Goal: Task Accomplishment & Management: Complete application form

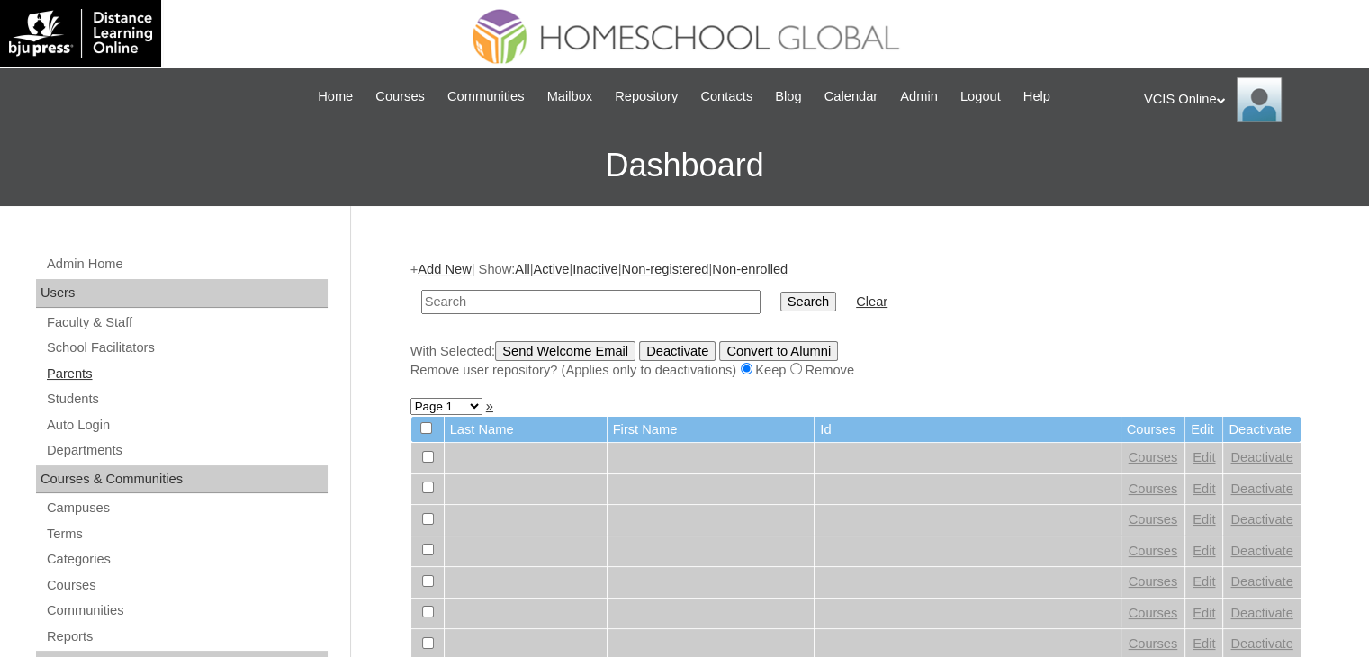
click at [91, 373] on link "Parents" at bounding box center [186, 374] width 283 height 22
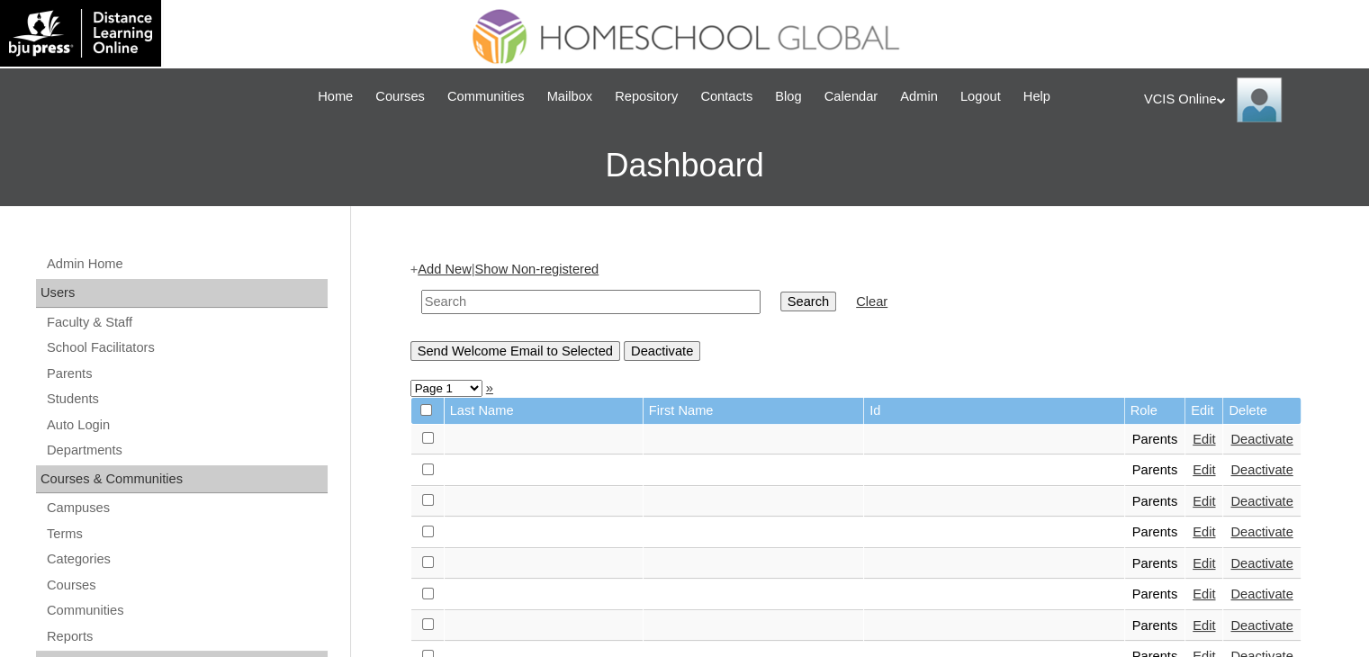
click at [439, 272] on link "Add New" at bounding box center [444, 269] width 53 height 14
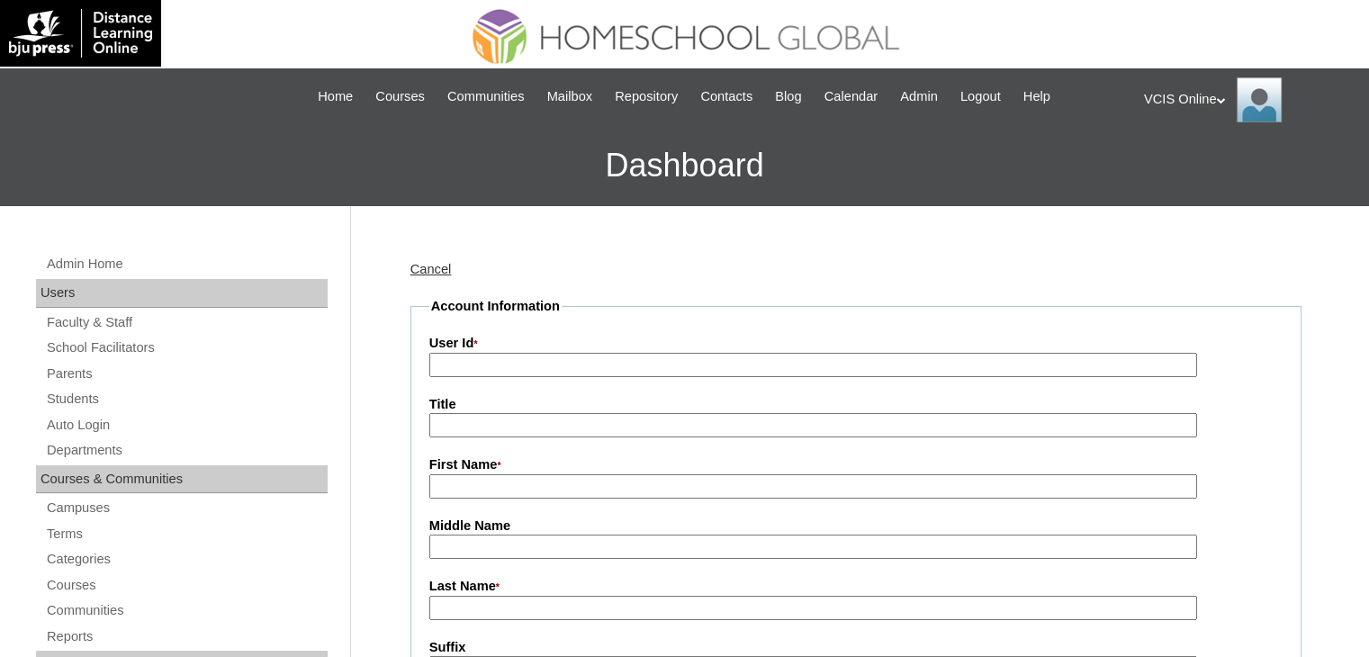
click at [472, 361] on input "User Id *" at bounding box center [813, 365] width 768 height 24
paste input "VCIS013-7A-PA2025"
type input "VCIS013-7A-PA2025"
click at [490, 490] on input "First Name *" at bounding box center [813, 486] width 768 height 24
paste input "Rosalee Meñano Froio"
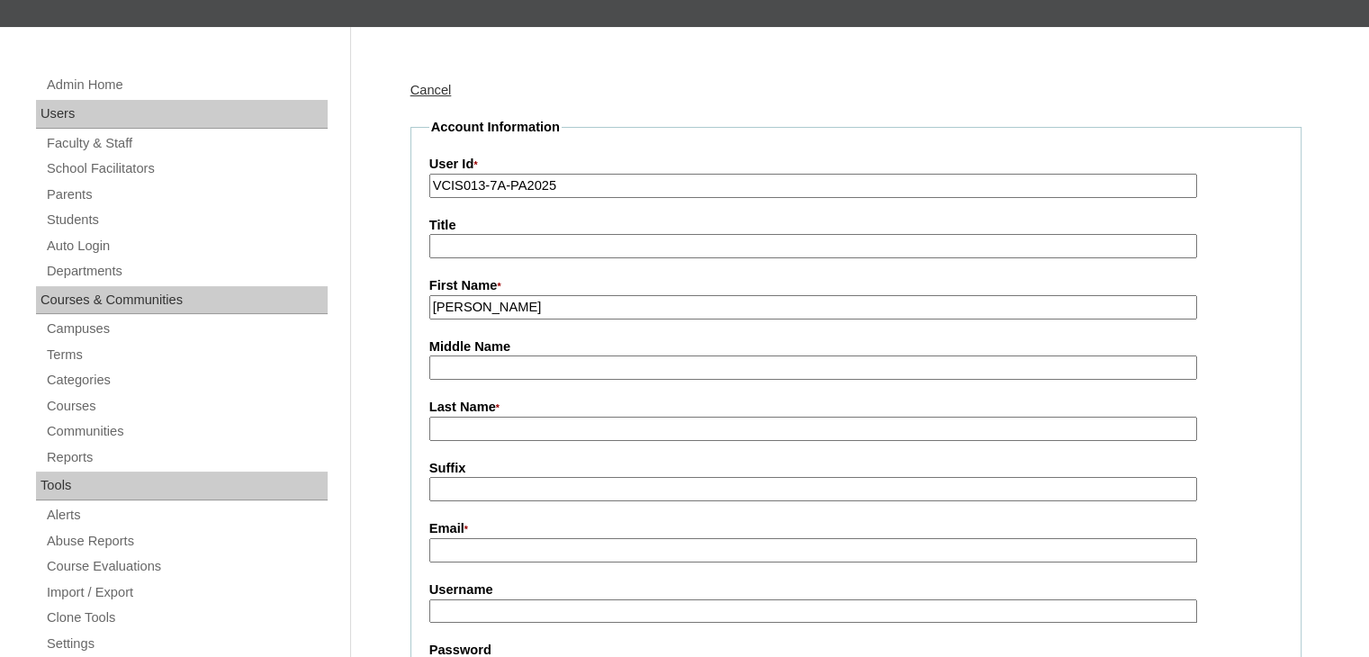
scroll to position [180, 0]
drag, startPoint x: 589, startPoint y: 300, endPoint x: 490, endPoint y: 311, distance: 100.6
click at [490, 311] on input "Rosalee Meñano Froio" at bounding box center [813, 306] width 768 height 24
type input "Rosalee"
click at [484, 363] on input "Middle Name" at bounding box center [813, 367] width 768 height 24
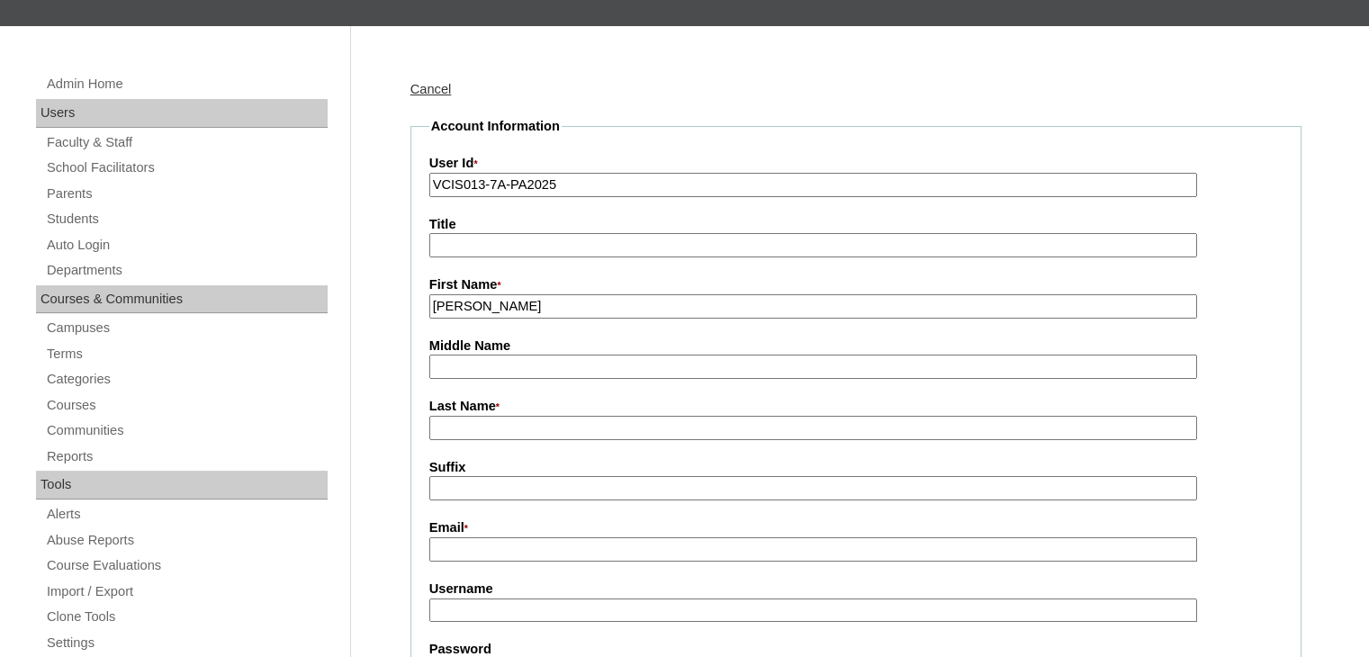
paste input "Meñano Froio"
drag, startPoint x: 544, startPoint y: 368, endPoint x: 490, endPoint y: 372, distance: 54.1
click at [490, 372] on input "Meñano Froio" at bounding box center [813, 367] width 768 height 24
type input "Meñano"
click at [451, 433] on input "Last Name *" at bounding box center [813, 428] width 768 height 24
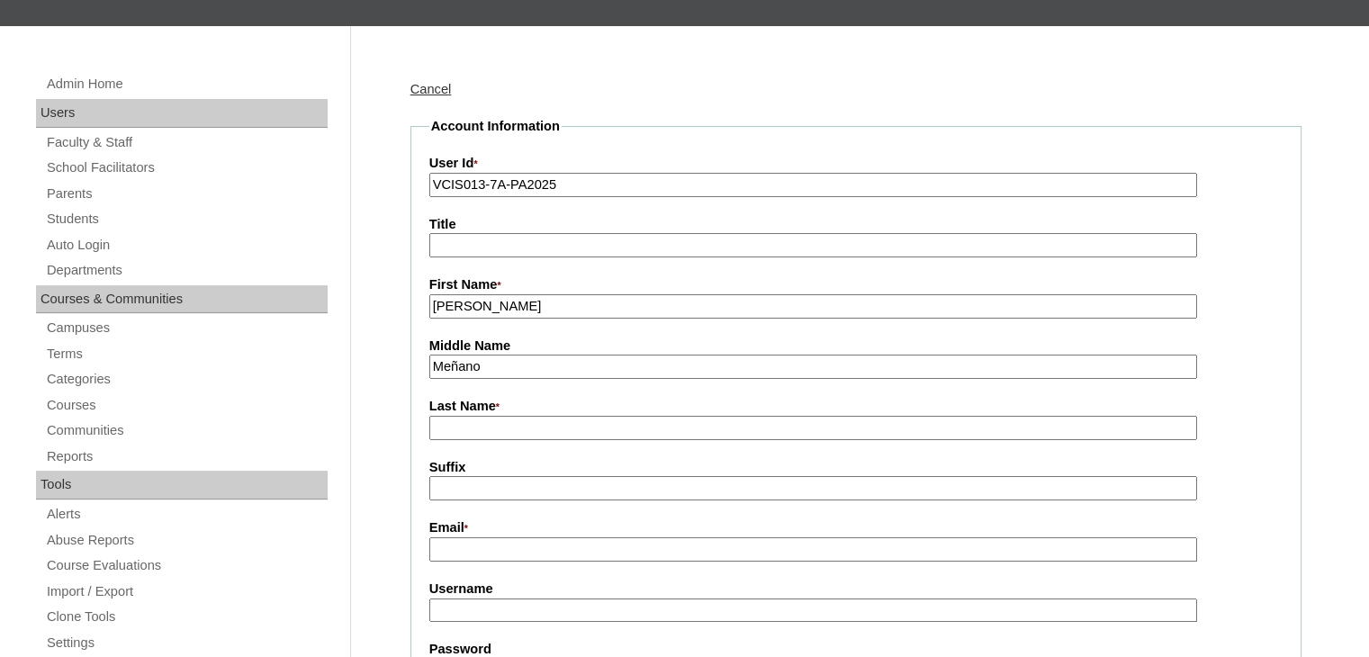
paste input "[PERSON_NAME]"
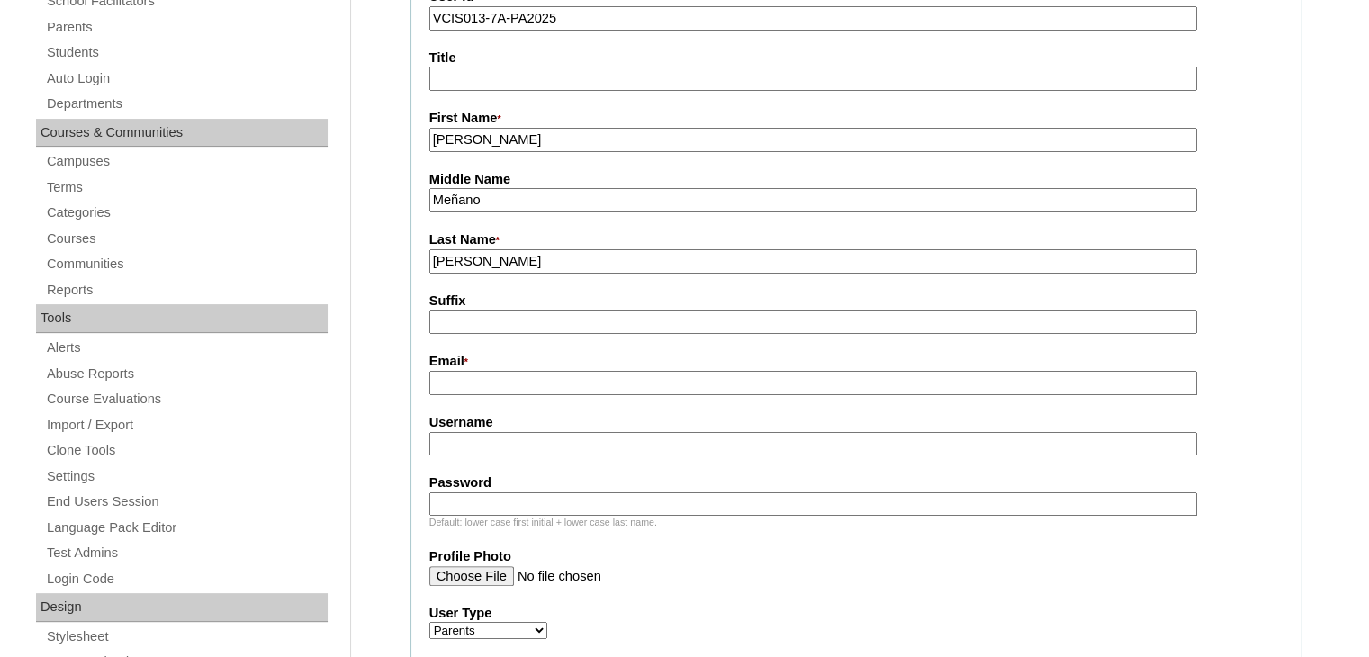
scroll to position [450, 0]
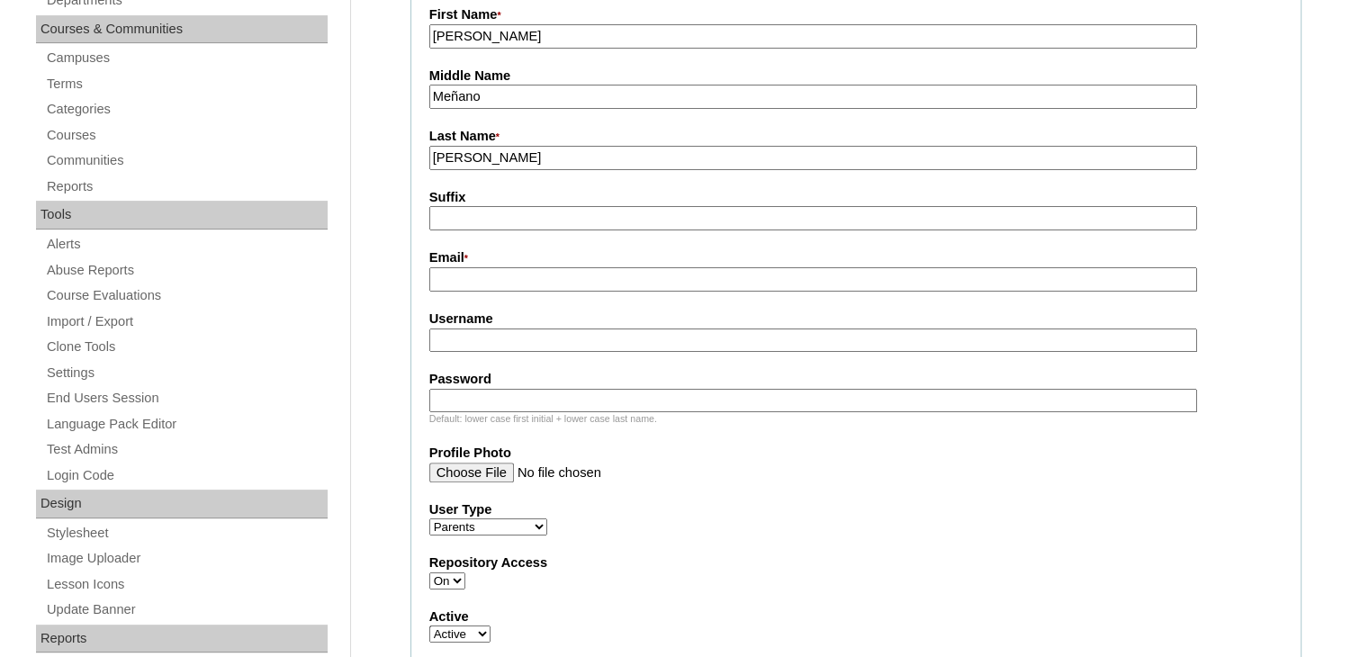
type input "[PERSON_NAME]"
drag, startPoint x: 457, startPoint y: 276, endPoint x: 464, endPoint y: 263, distance: 15.3
click at [457, 275] on input "Email *" at bounding box center [813, 279] width 768 height 24
click at [455, 278] on input "Email *" at bounding box center [813, 279] width 768 height 24
paste input "rmamore830@yahoo.com"
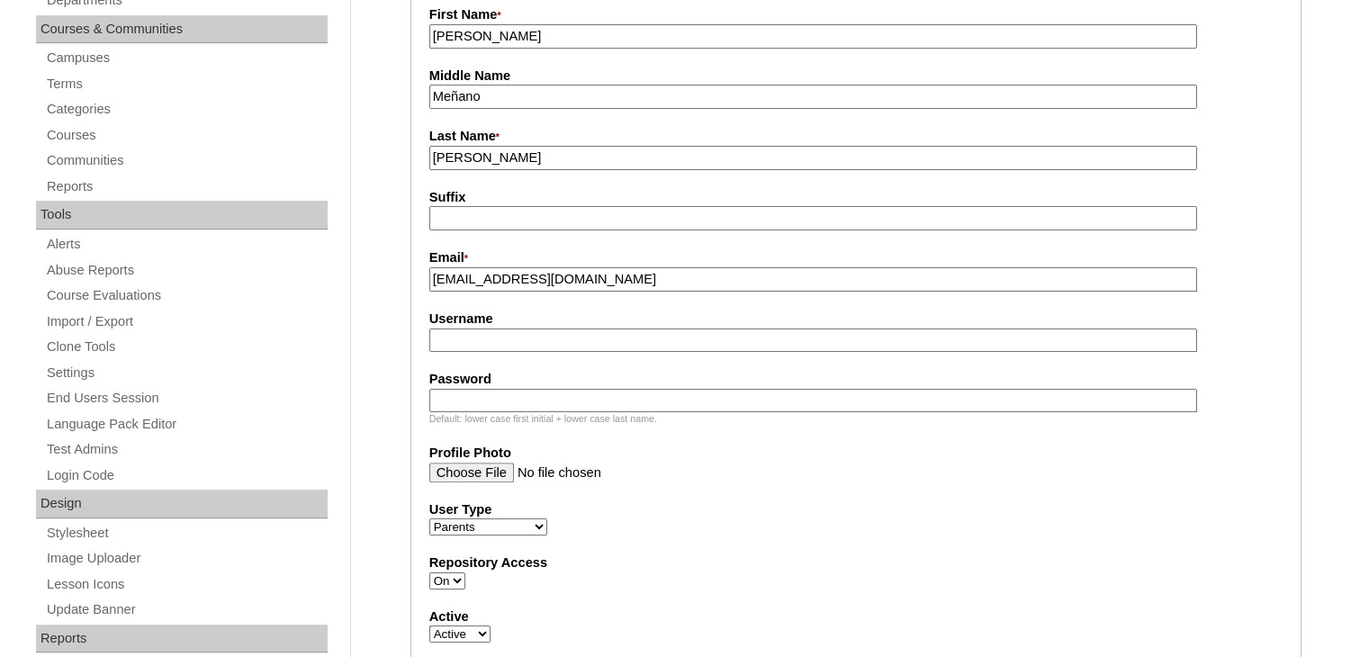
type input "rmamore830@yahoo.com"
click at [499, 332] on input "Username" at bounding box center [813, 340] width 768 height 24
paste input "rfroio2025"
type input "rfroio2025"
click at [463, 390] on input "Password" at bounding box center [813, 401] width 768 height 24
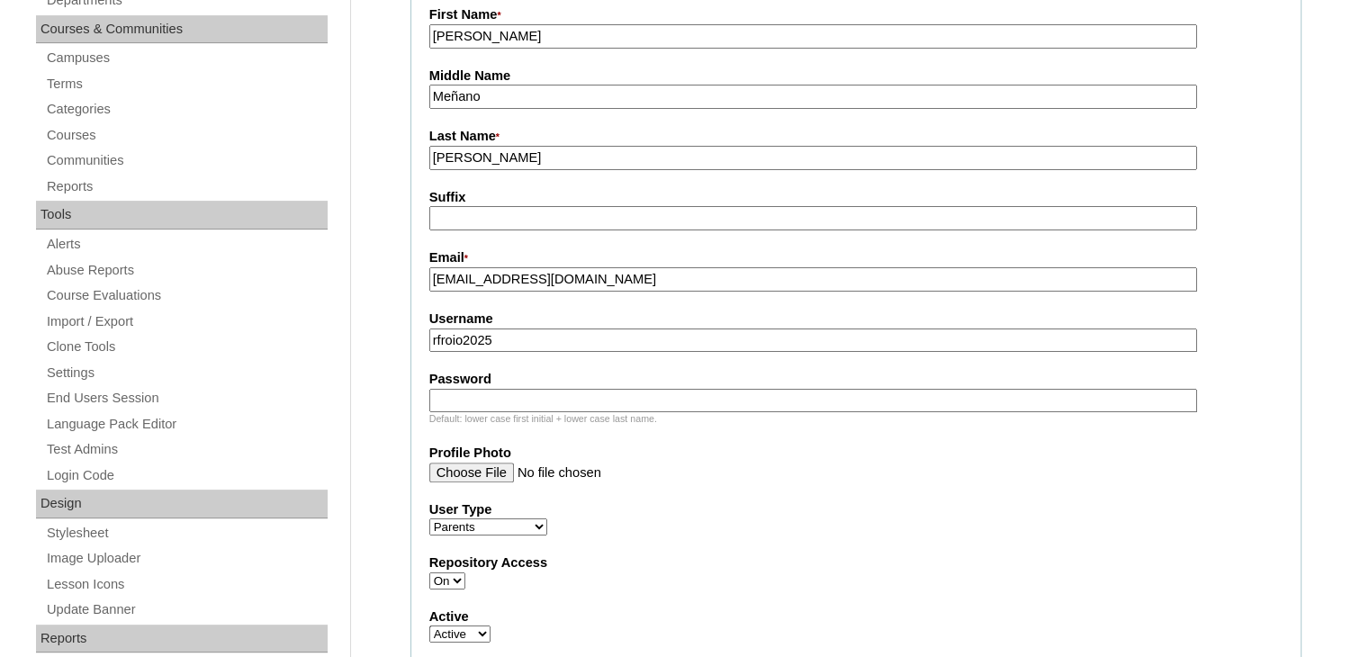
paste input "Hsy5as2"
type input "Hsy5as2"
click at [493, 518] on select "Faculty Staff Student Parents School Facilitators" at bounding box center [488, 526] width 118 height 17
click at [785, 538] on fieldset "Account Information User Id * VCIS013-7A-PA2025 Title First Name * Rosalee Midd…" at bounding box center [855, 419] width 891 height 1145
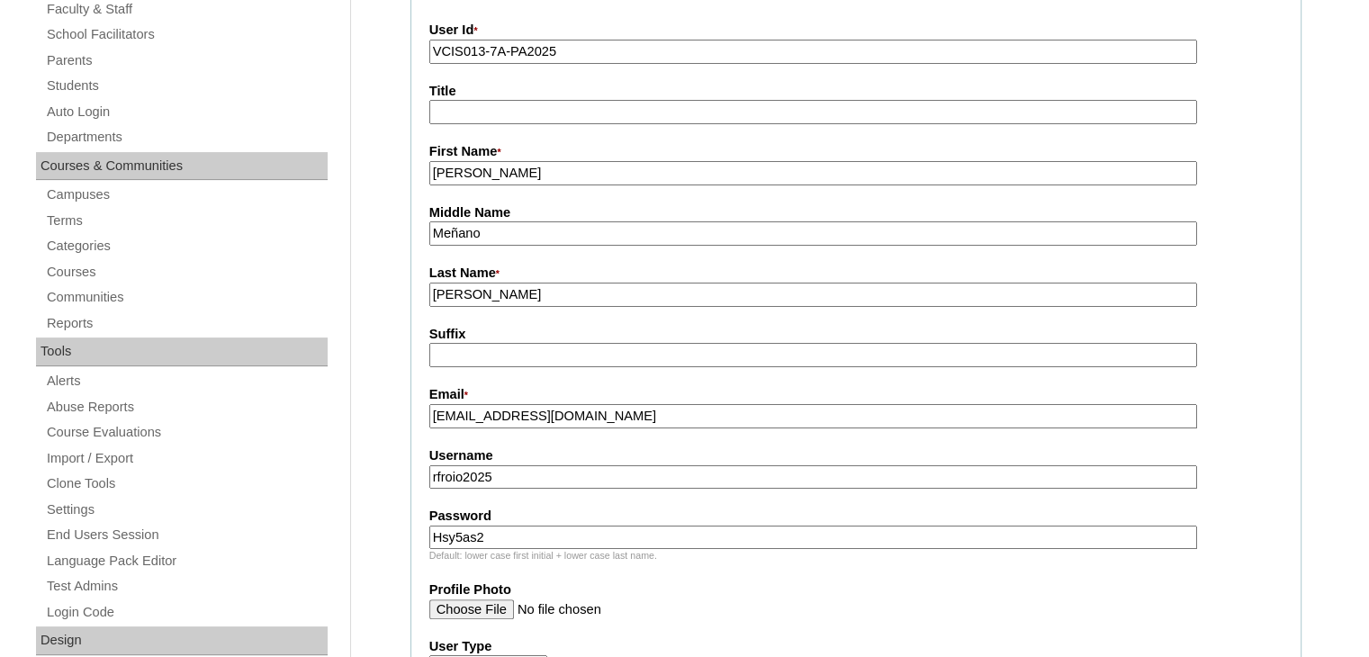
scroll to position [317, 0]
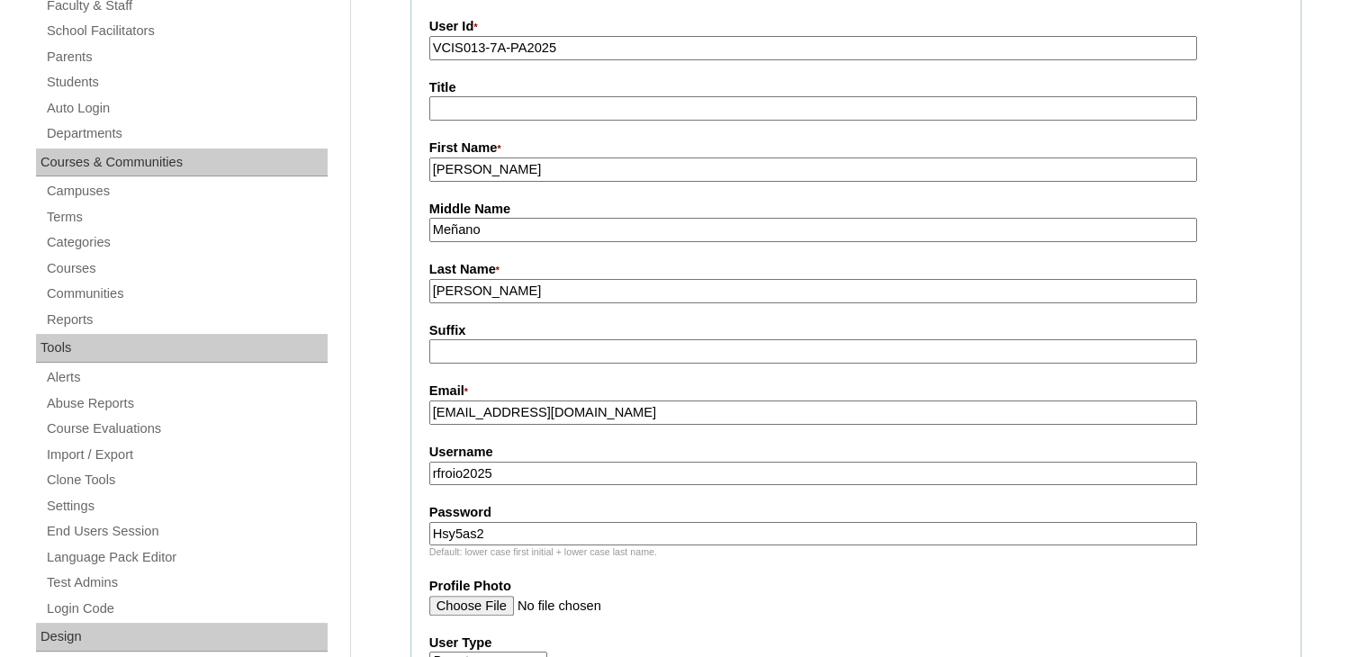
click at [507, 292] on input "[PERSON_NAME]" at bounding box center [813, 291] width 768 height 24
click at [467, 285] on input "[PERSON_NAME] 2025" at bounding box center [813, 291] width 768 height 24
click at [545, 295] on input "Froio (2025" at bounding box center [813, 291] width 768 height 24
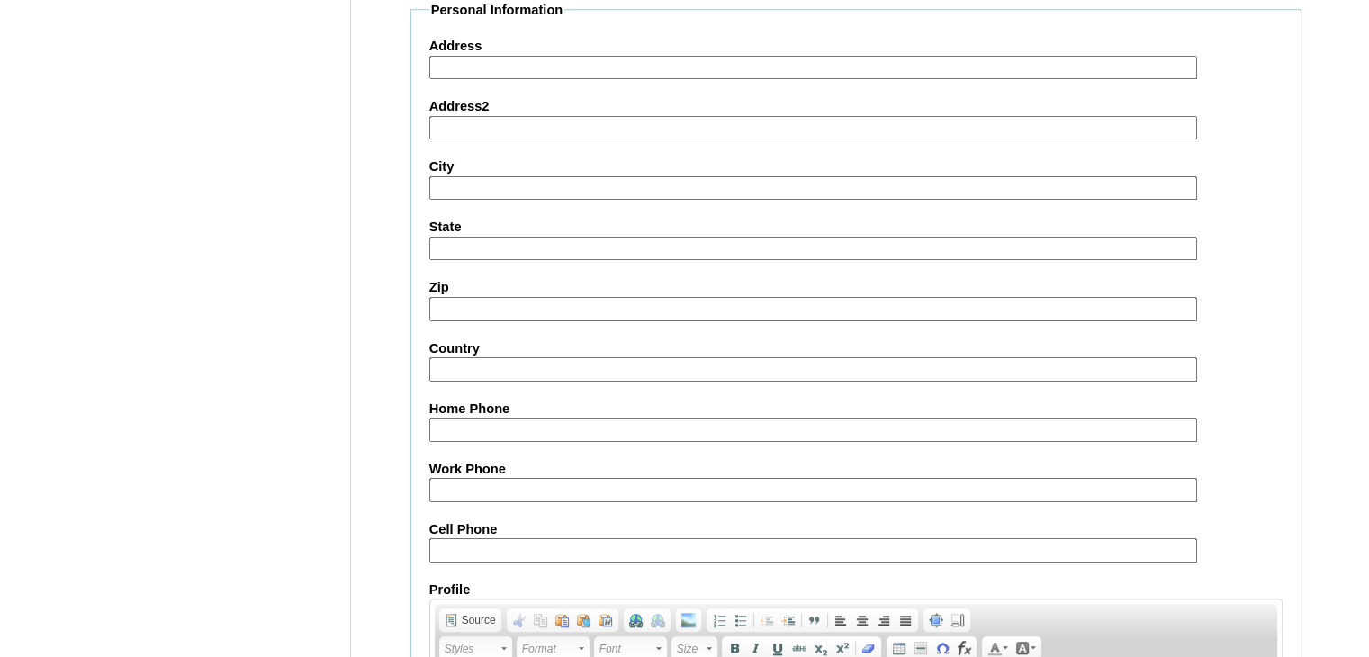
scroll to position [1757, 0]
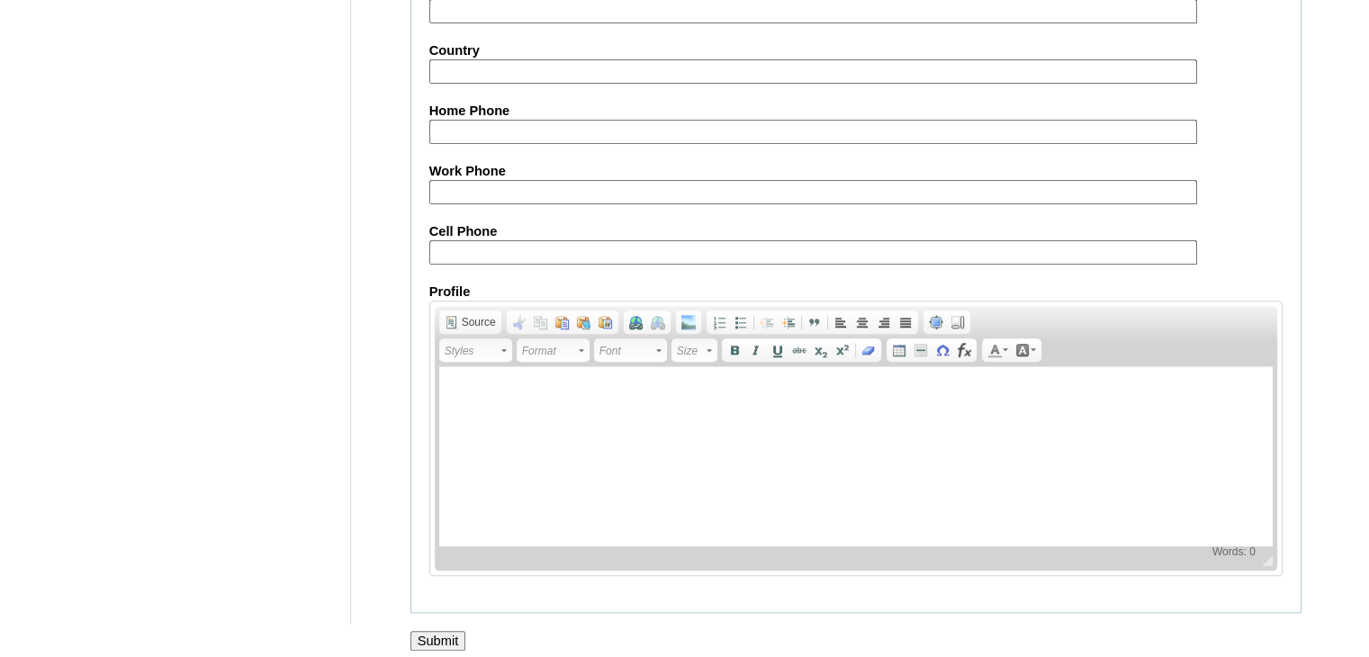
type input "Froio (2025)"
click at [431, 631] on input "Submit" at bounding box center [438, 641] width 56 height 20
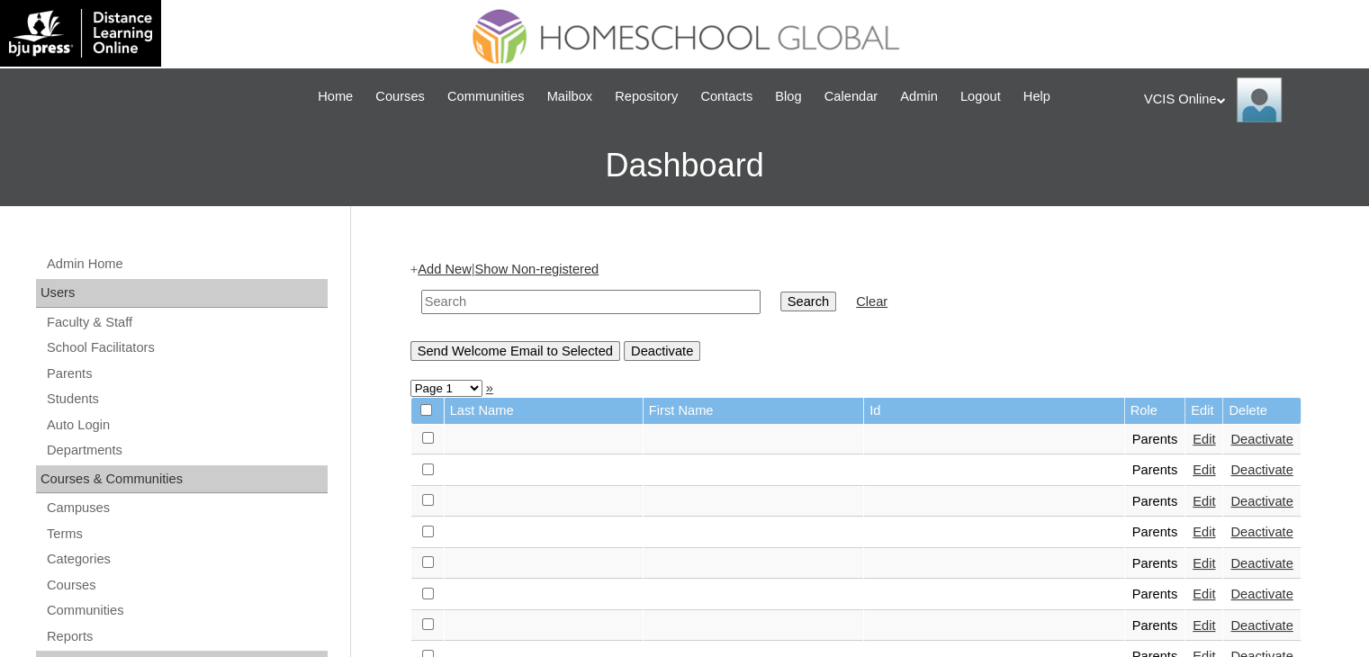
click at [604, 307] on input "text" at bounding box center [590, 302] width 339 height 24
paste input "VCIS013-7A-PA2025"
type input "VCIS013-7A-PA2025"
click at [780, 292] on input "Search" at bounding box center [808, 302] width 56 height 20
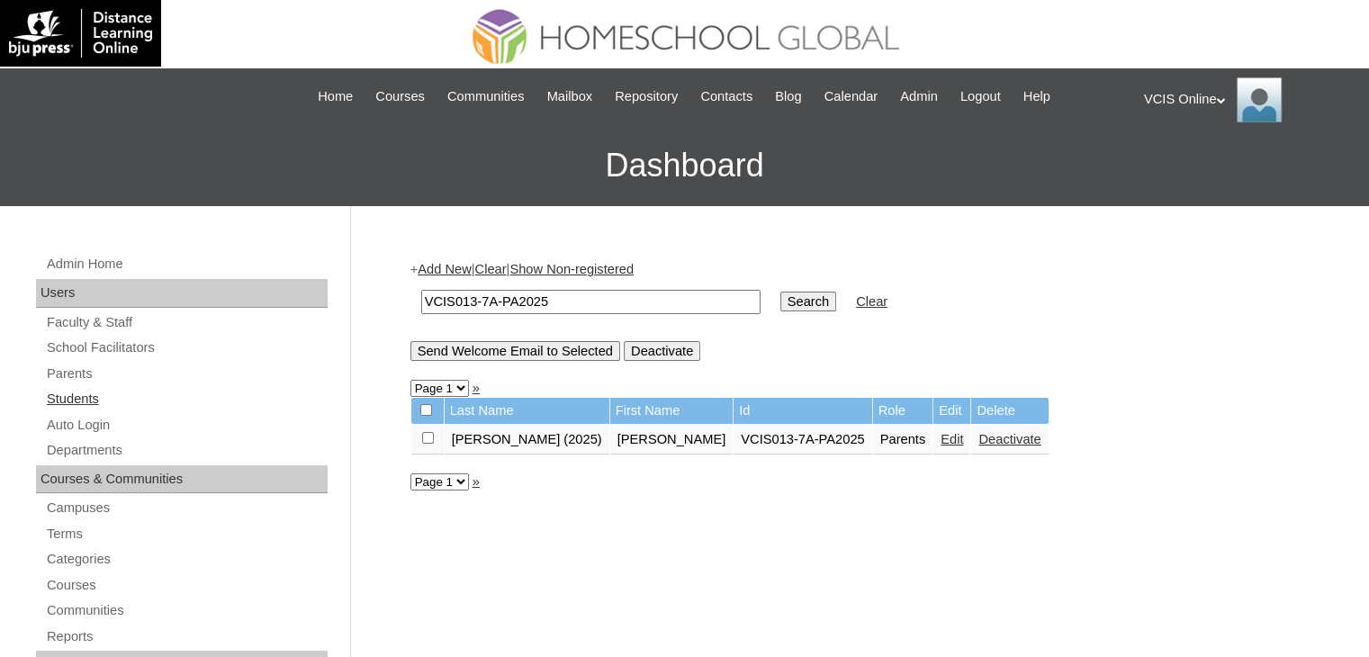
click at [53, 390] on link "Students" at bounding box center [186, 399] width 283 height 22
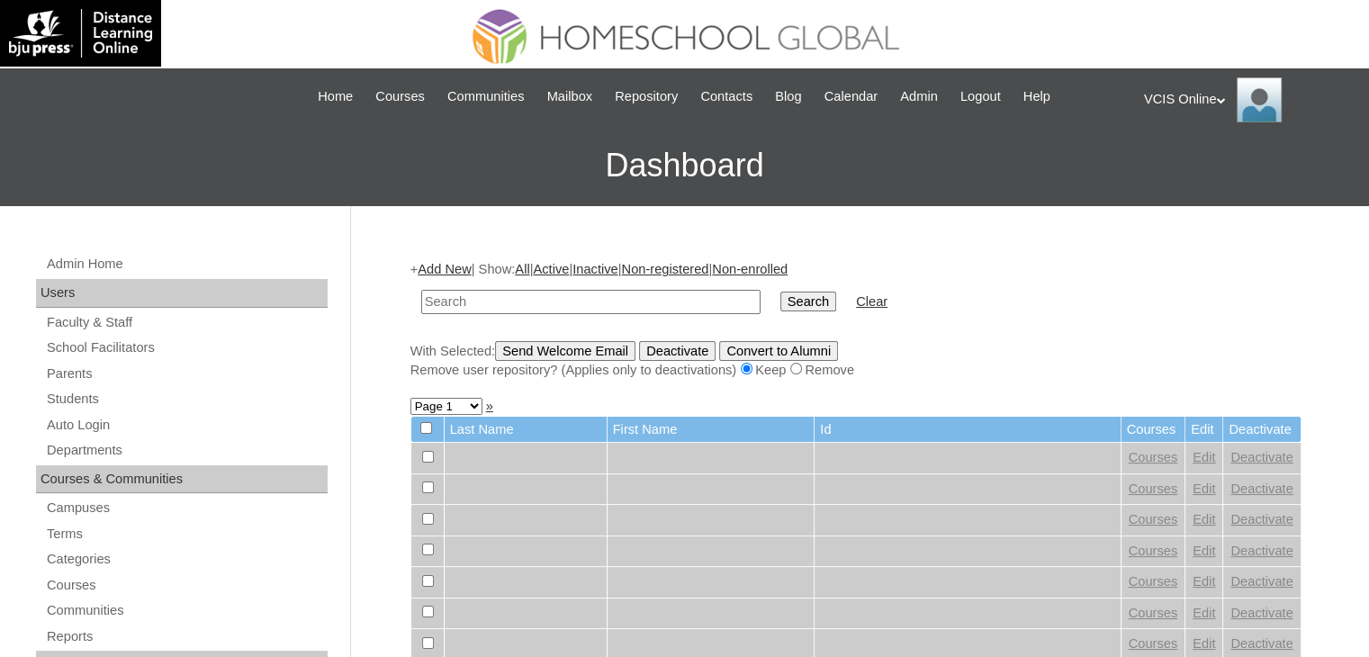
click at [525, 298] on input "text" at bounding box center [590, 302] width 339 height 24
click at [91, 397] on link "Students" at bounding box center [186, 399] width 283 height 22
click at [454, 270] on link "Add New" at bounding box center [444, 269] width 53 height 14
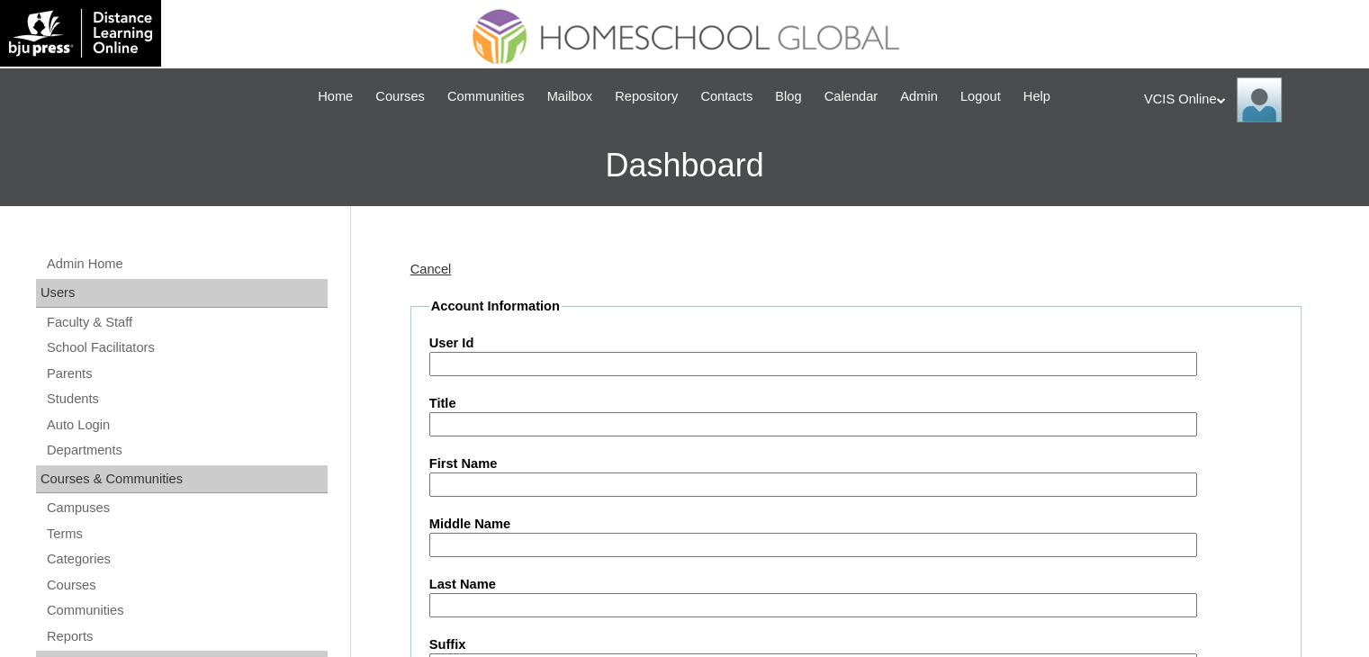
click at [472, 354] on input "User Id" at bounding box center [813, 364] width 768 height 24
paste input "VCIS013-7A-SA2025"
type input "VCIS013-7A-SA2025"
click at [473, 425] on input "Title" at bounding box center [813, 424] width 768 height 24
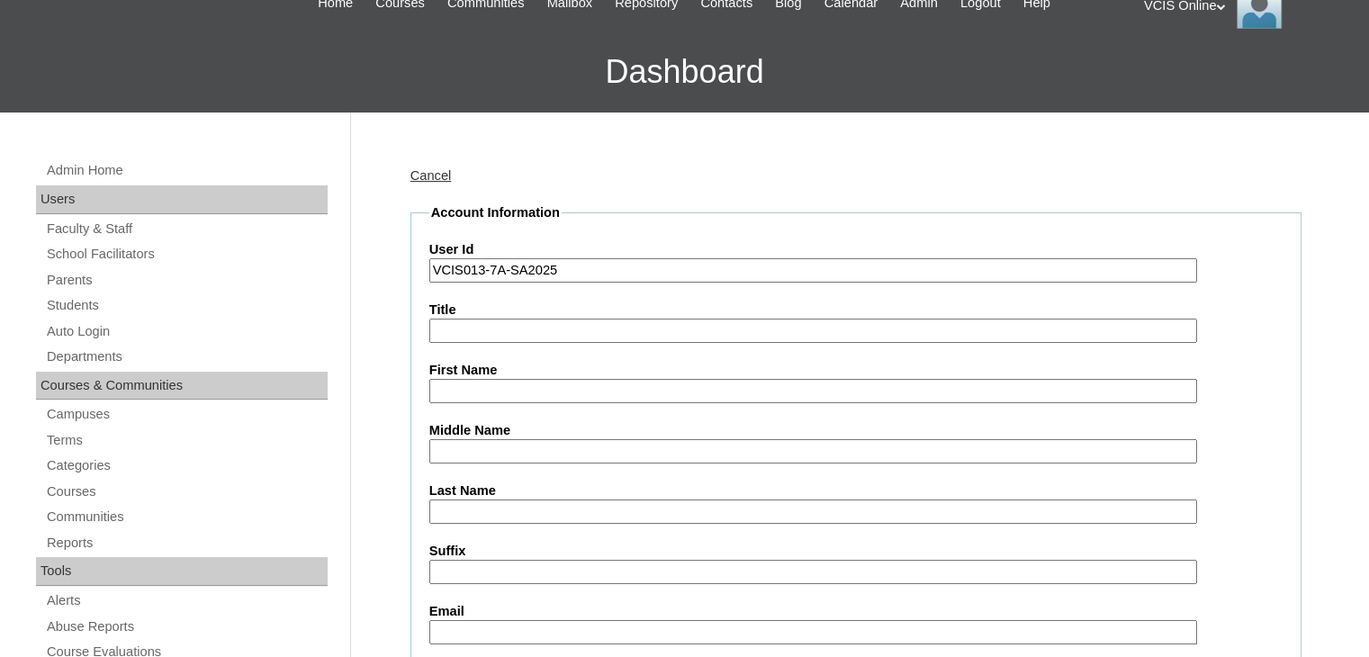
scroll to position [180, 0]
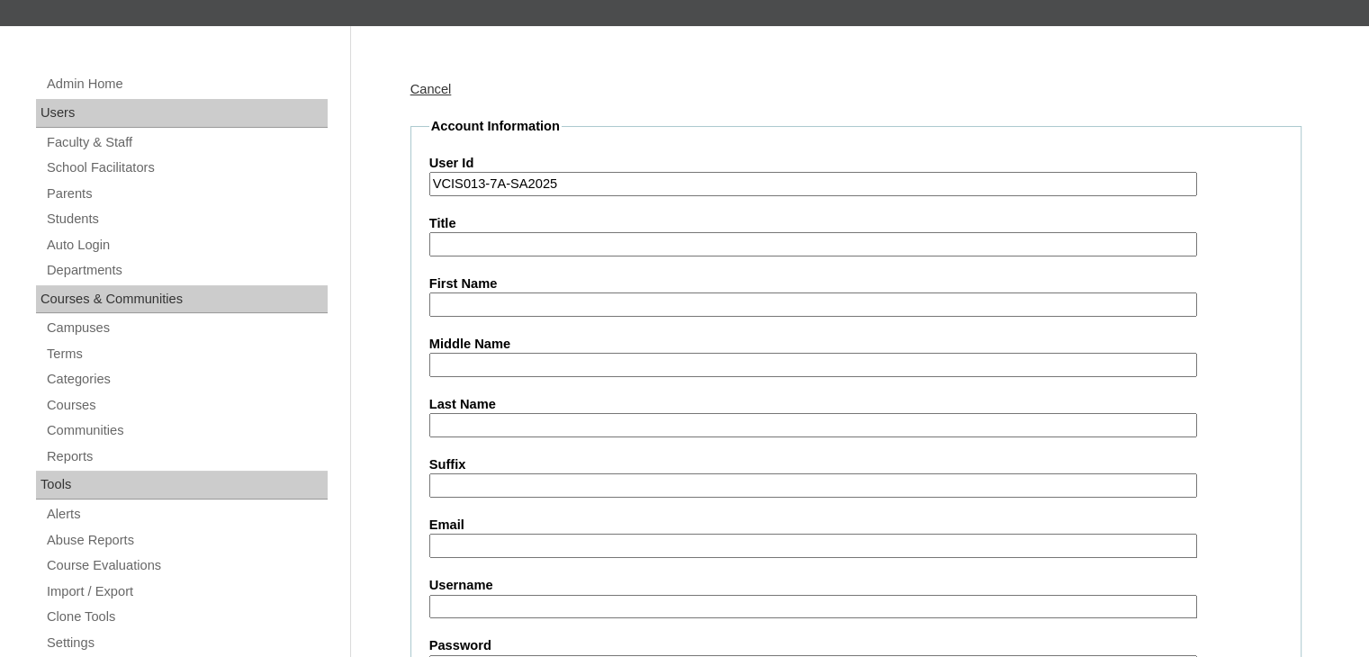
drag, startPoint x: 476, startPoint y: 298, endPoint x: 470, endPoint y: 308, distance: 11.7
click at [476, 298] on input "First Name" at bounding box center [813, 304] width 768 height 24
click at [448, 301] on input "First Name" at bounding box center [813, 304] width 768 height 24
paste input "Hannah Gabrielle Meñano Froio"
drag, startPoint x: 652, startPoint y: 303, endPoint x: 486, endPoint y: 303, distance: 166.5
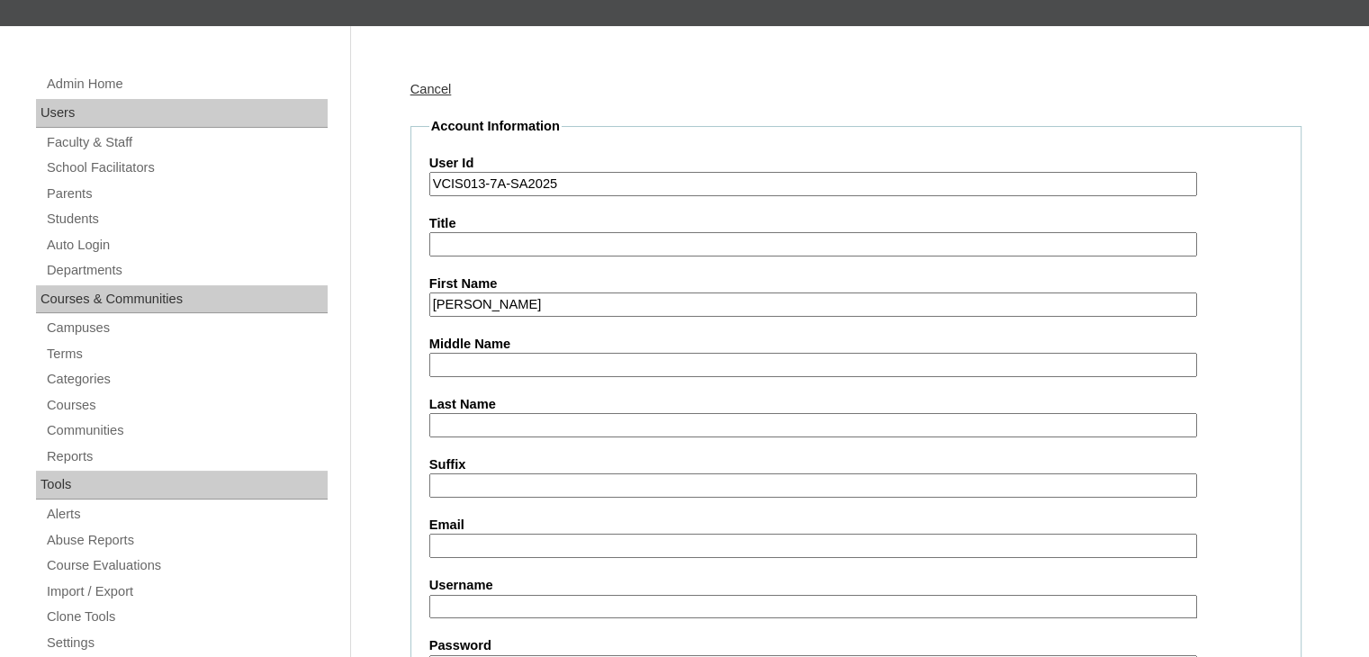
click at [486, 303] on input "Hannah Gabrielle Meñano Froio" at bounding box center [813, 304] width 768 height 24
click at [620, 303] on input "Hannah Gabrielle Meñano Froio" at bounding box center [813, 304] width 768 height 24
drag, startPoint x: 662, startPoint y: 297, endPoint x: 552, endPoint y: 294, distance: 110.7
click at [552, 294] on input "Hannah Gabrielle Meñano Froio" at bounding box center [813, 304] width 768 height 24
type input "Hannah Gabrielle"
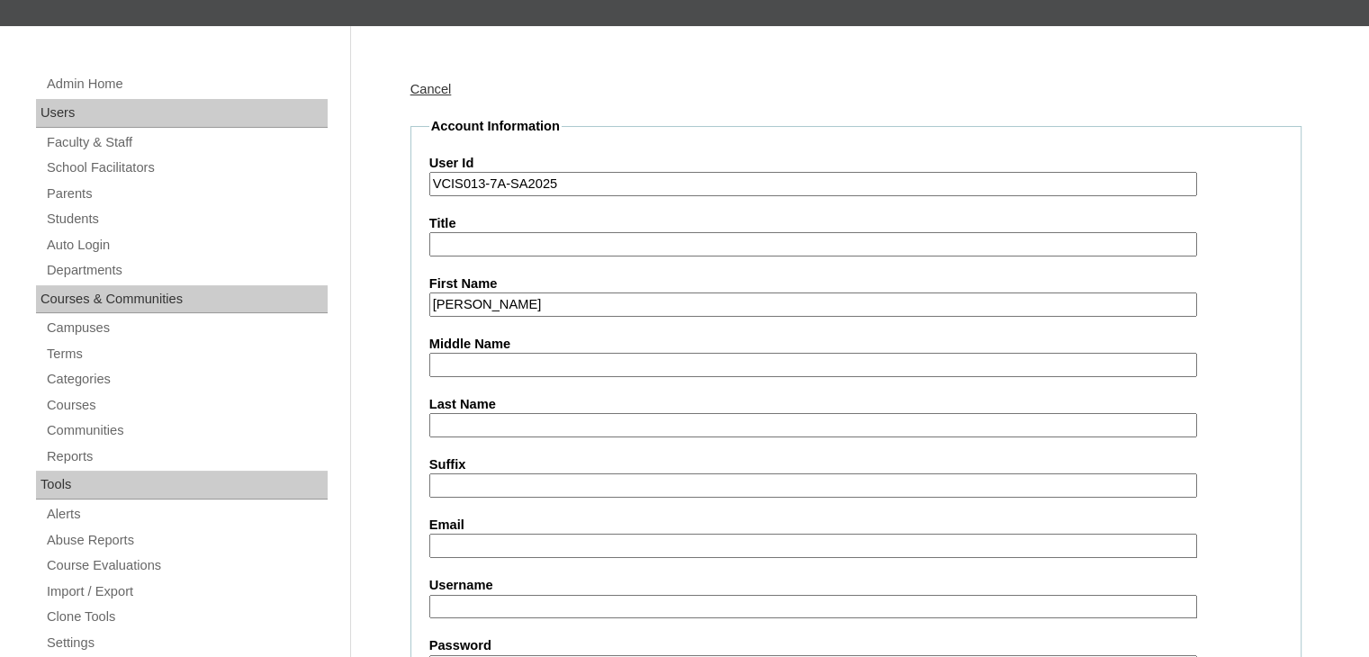
click at [496, 364] on input "Middle Name" at bounding box center [813, 365] width 768 height 24
paste input "Meñano Froio"
click at [490, 358] on input "Meñano Froio" at bounding box center [813, 365] width 768 height 24
type input "Meñano"
click at [451, 420] on input "Last Name" at bounding box center [813, 425] width 768 height 24
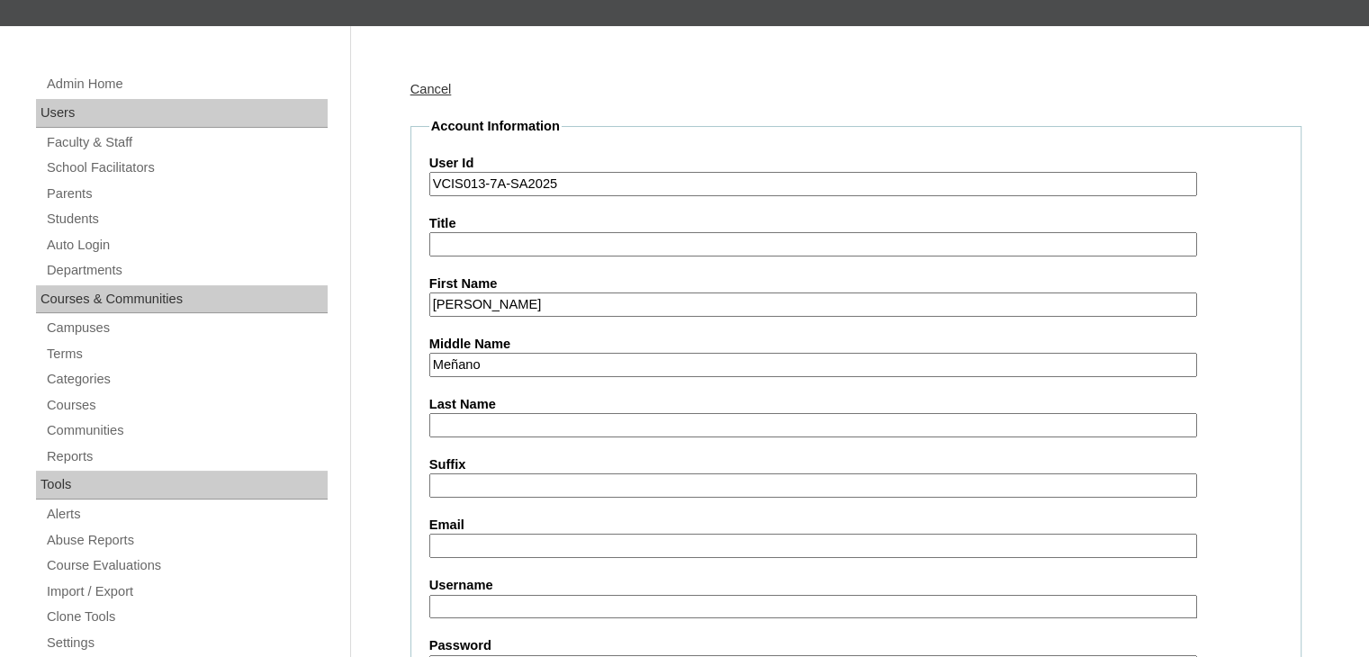
paste input "Froio"
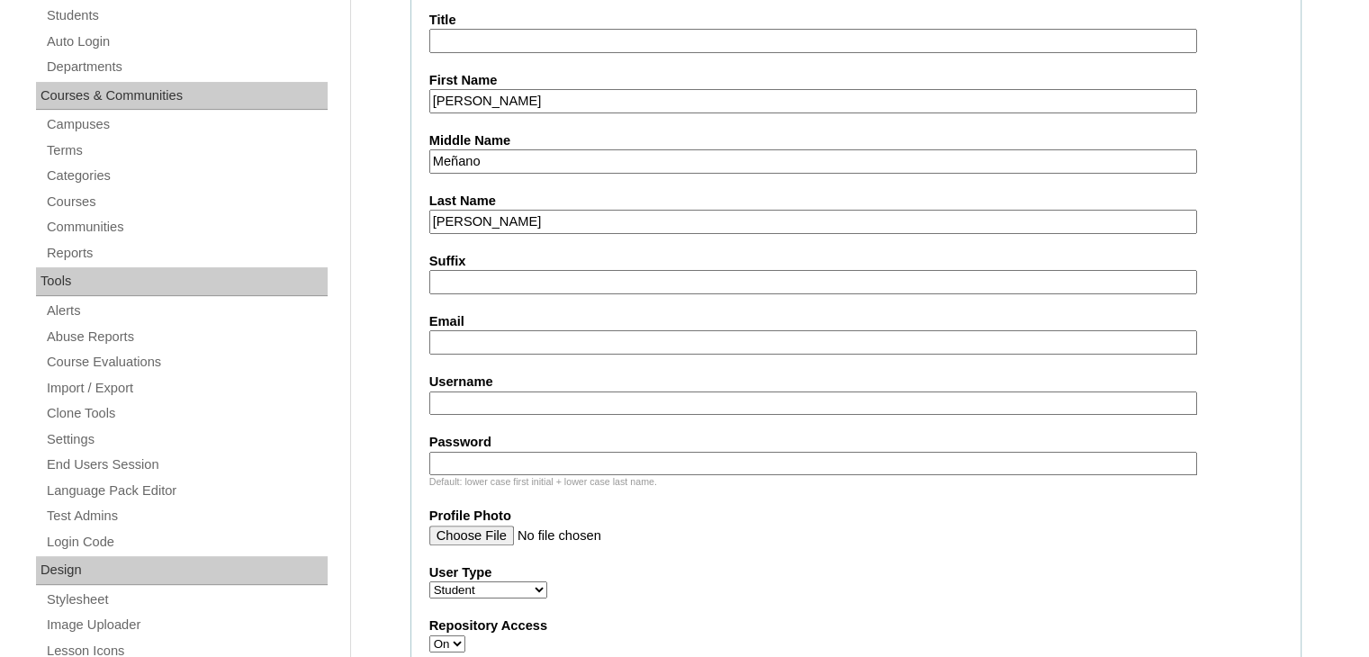
scroll to position [450, 0]
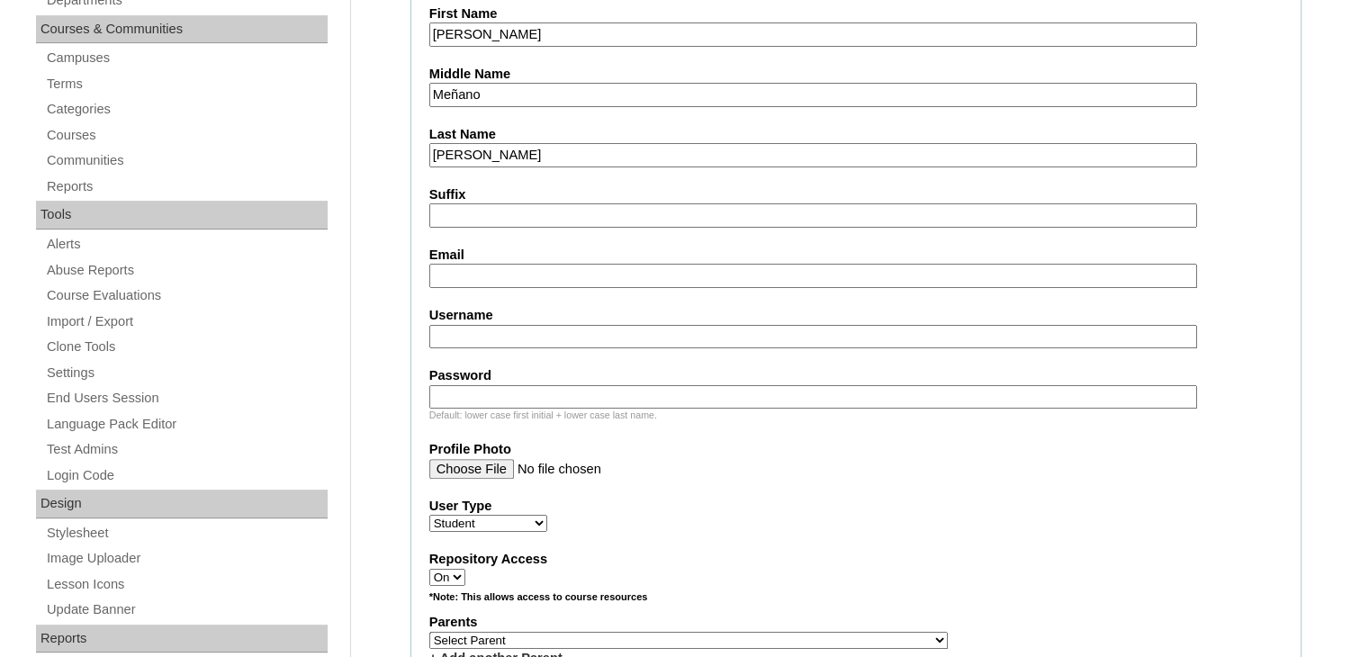
type input "Froio"
click at [501, 253] on label "Email" at bounding box center [855, 255] width 853 height 19
click at [501, 264] on input "Email" at bounding box center [813, 276] width 768 height 24
paste input "hgfroio.student@vcis.edu.ph"
type input "hgfroio.student@vcis.edu.ph"
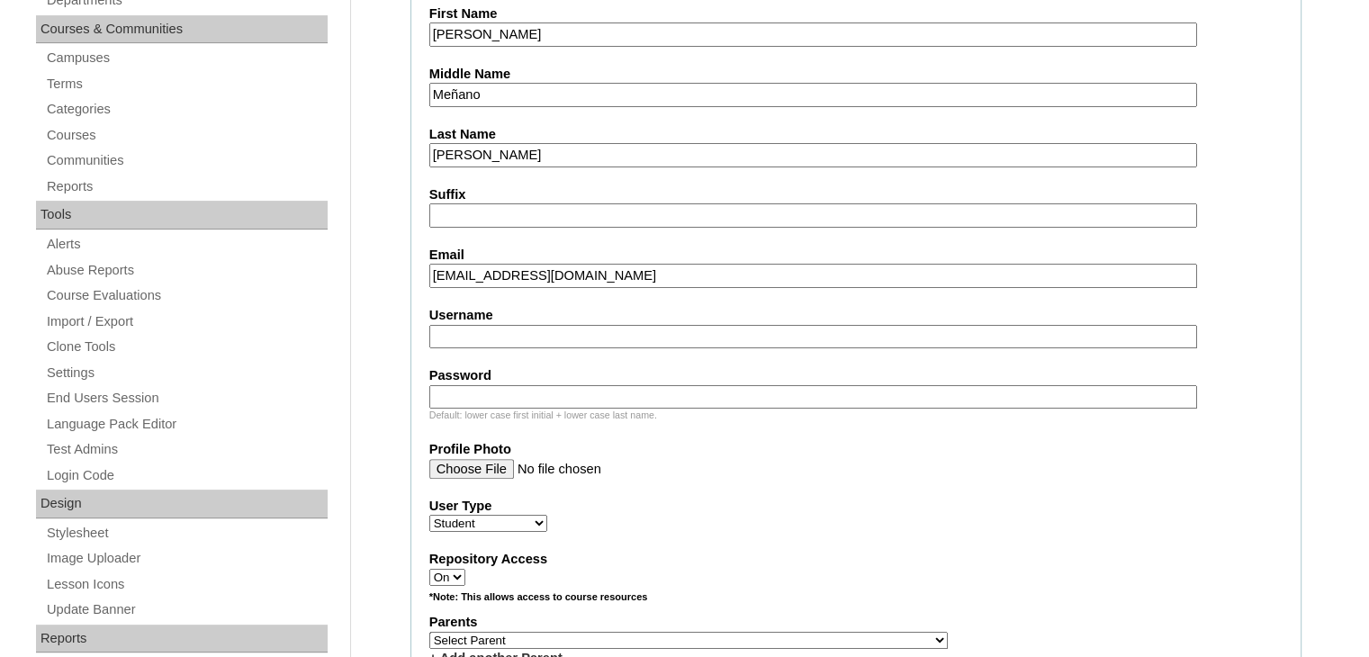
click at [501, 325] on input "Username" at bounding box center [813, 337] width 768 height 24
click at [495, 334] on input "Username" at bounding box center [813, 337] width 768 height 24
paste input "VCIS013-7A-SA2025"
click at [565, 334] on input "VCIS013-7A-SA2025" at bounding box center [813, 337] width 768 height 24
paste input "hgfroio"
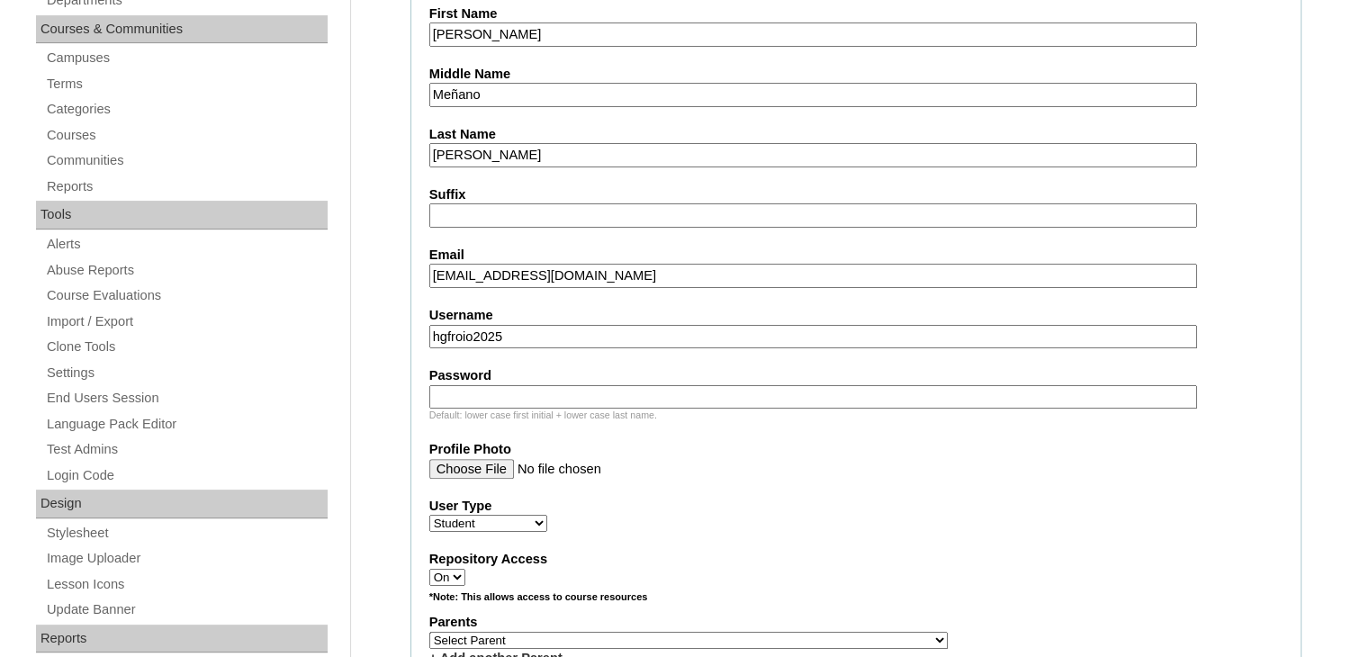
type input "hgfroio2025"
click at [482, 387] on input "Password" at bounding box center [813, 397] width 768 height 24
paste input "YSJaa8p"
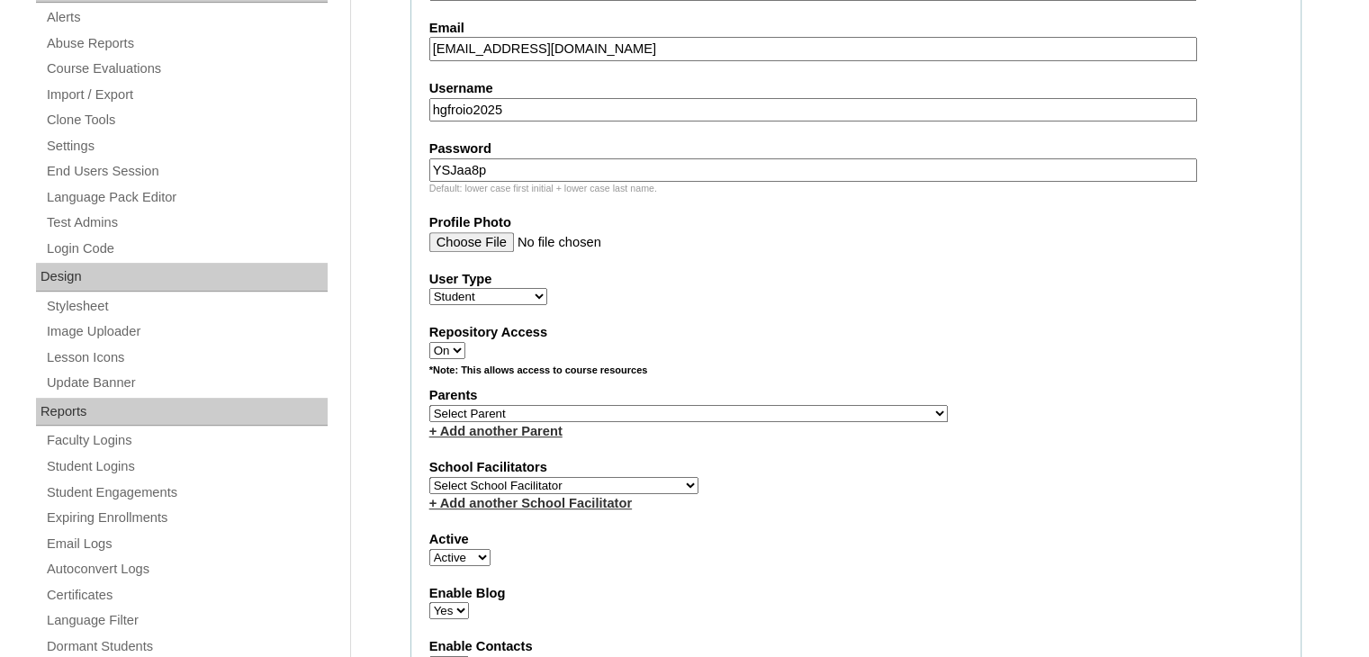
scroll to position [720, 0]
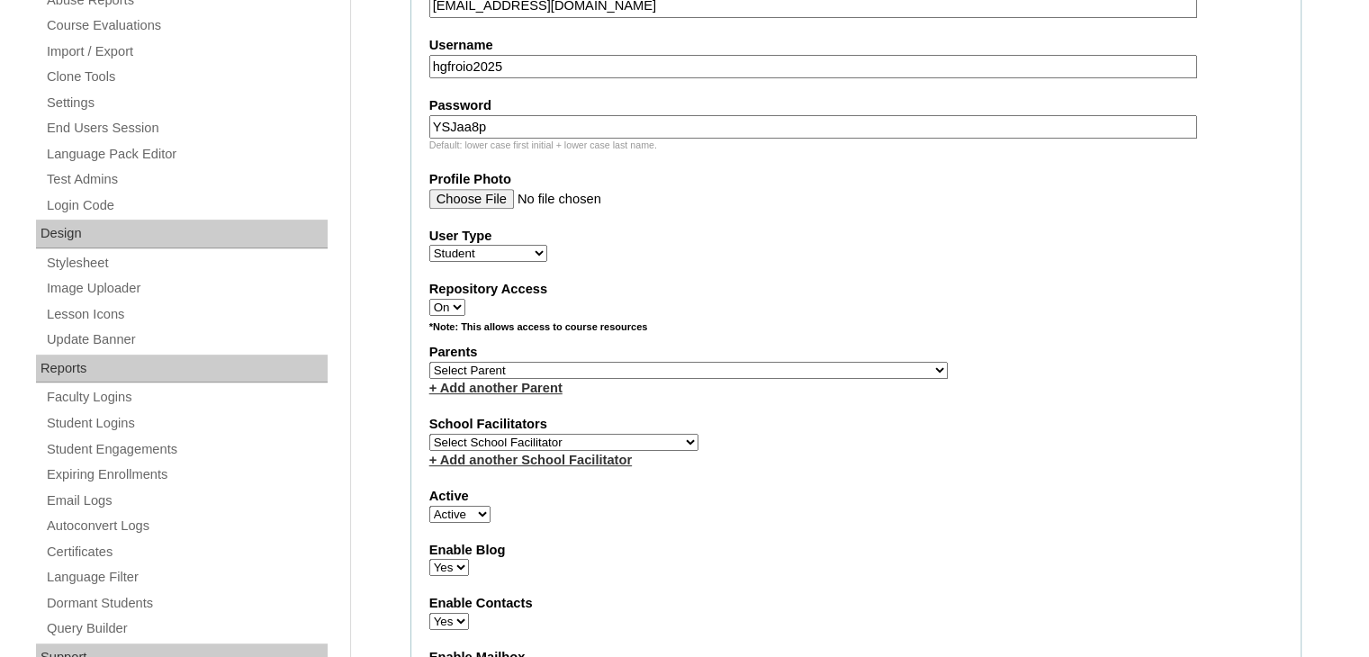
type input "YSJaa8p"
click at [513, 362] on select "Select Parent , , , , , , , , , , , , , , , , , , , , , , , , , , , , , , , , ,…" at bounding box center [688, 370] width 518 height 17
click at [512, 362] on select "Select Parent , , , , , , , , , , , , , , , , , , , , , , , , , , , , , , , , ,…" at bounding box center [688, 370] width 518 height 17
click at [526, 363] on select "Select Parent , , , , , , , , , , , , , , , , , , , , , , , , , , , , , , , , ,…" at bounding box center [688, 370] width 518 height 17
select select "43192"
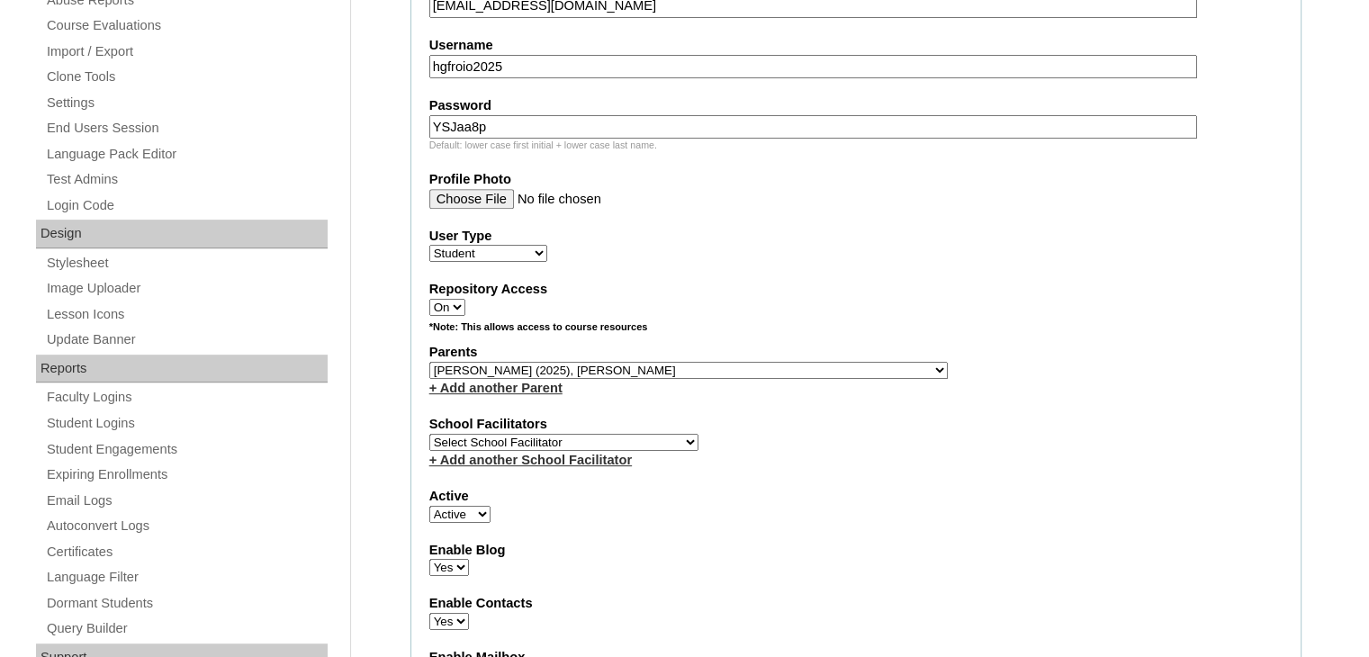
click at [429, 362] on select "Select Parent , , , , , , , , , , , , , , , , , , , , , , , , , , , , , , , , ,…" at bounding box center [688, 370] width 518 height 17
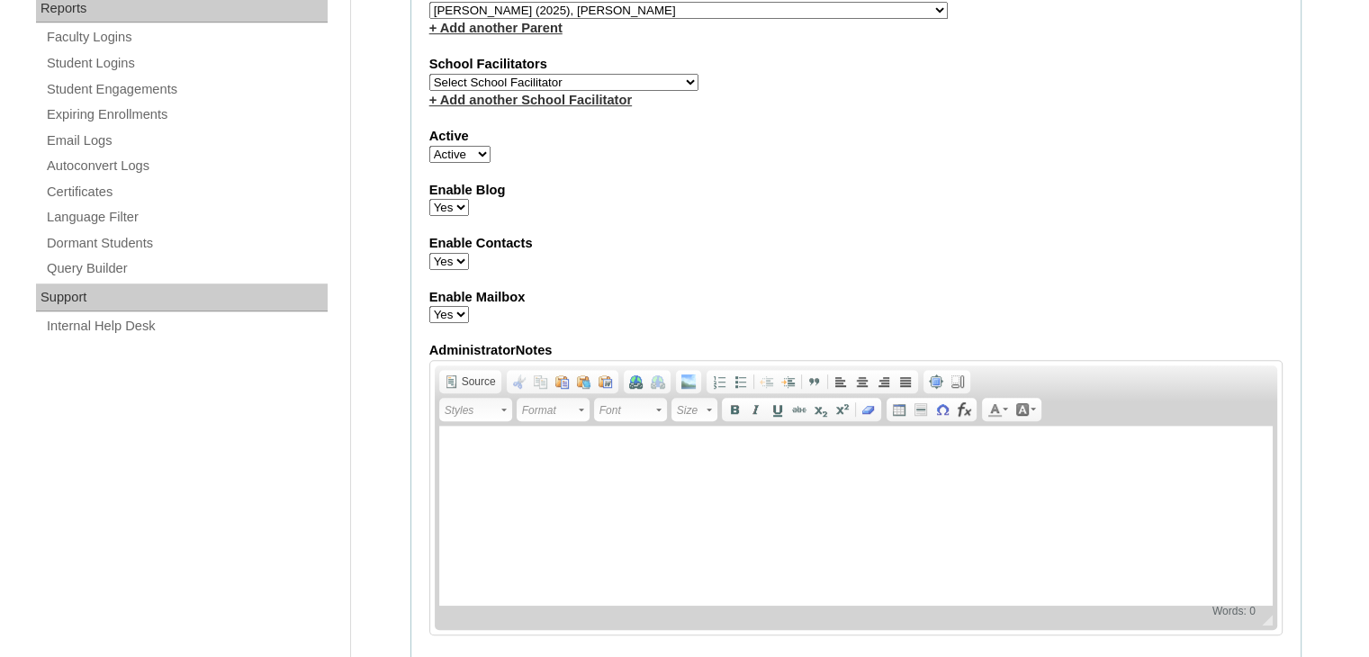
click at [576, 74] on select "Select School Facilitator Norman Añain Ruffa Abadijas Mary Abella Gloryfe Abion…" at bounding box center [563, 82] width 269 height 17
select select "39291"
click at [429, 74] on select "Select School Facilitator Norman Añain Ruffa Abadijas Mary Abella Gloryfe Abion…" at bounding box center [563, 82] width 269 height 17
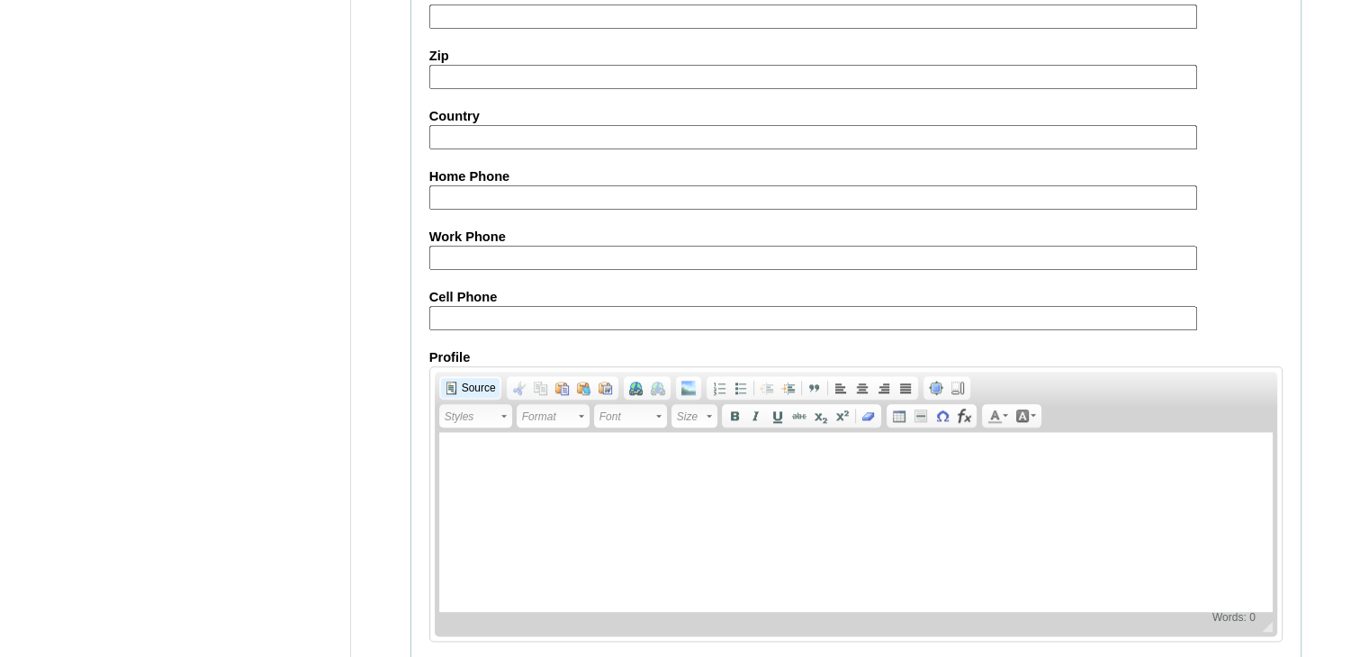
scroll to position [2062, 0]
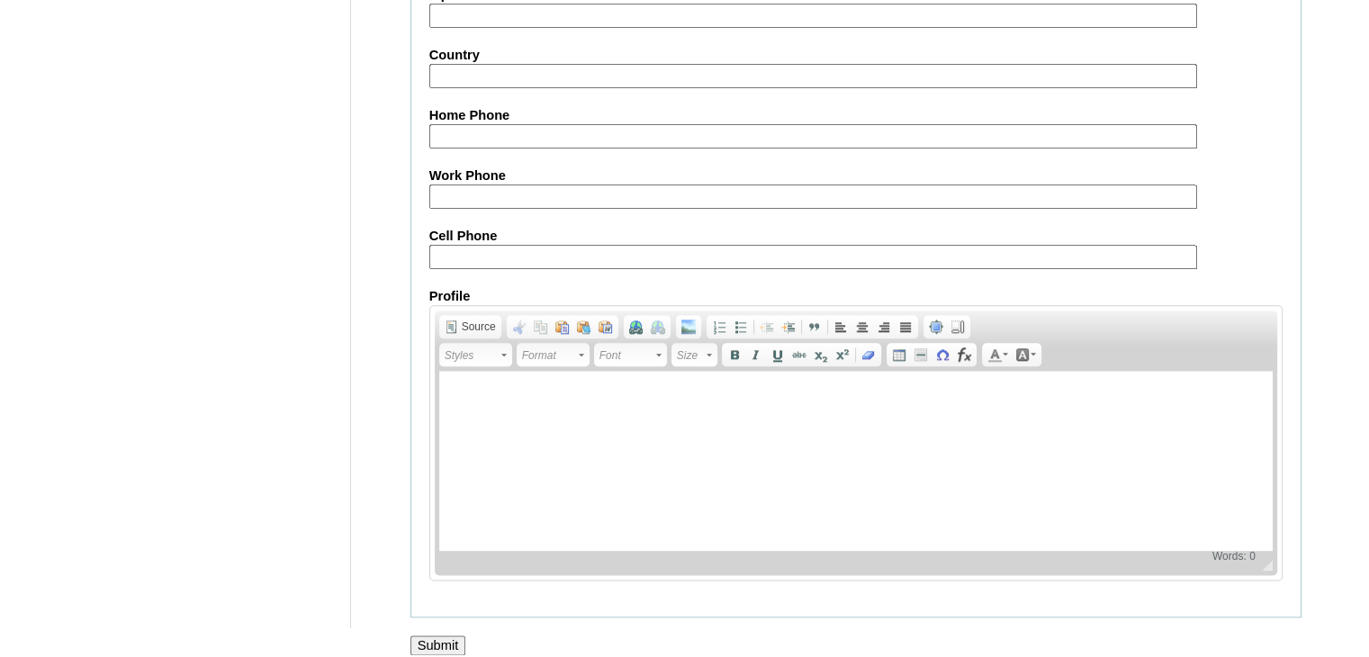
click at [427, 635] on input "Submit" at bounding box center [438, 645] width 56 height 20
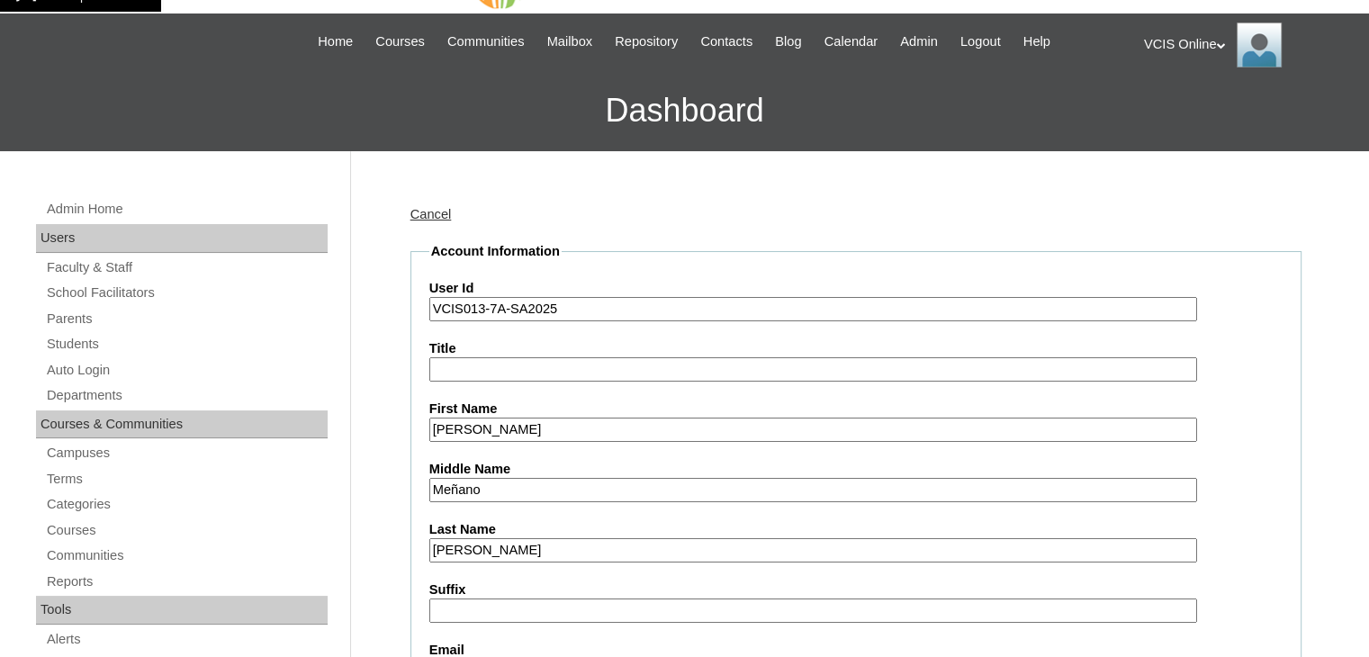
scroll to position [0, 0]
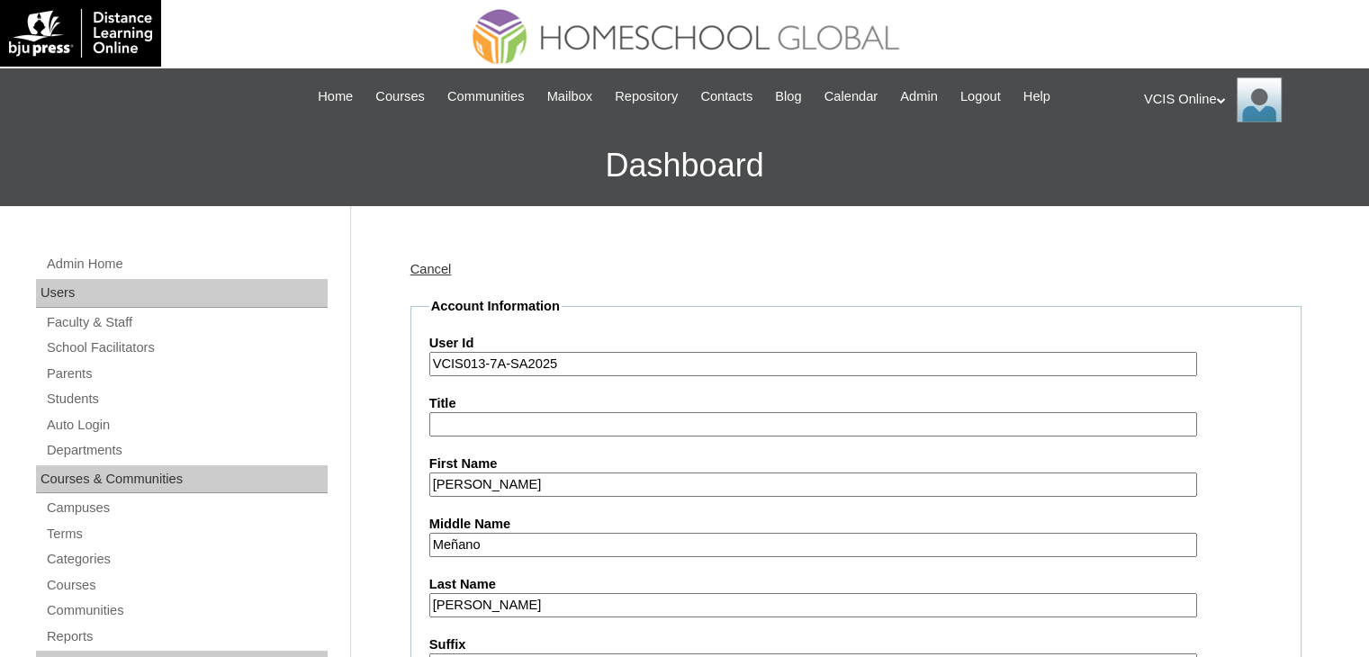
click at [75, 400] on link "Students" at bounding box center [186, 399] width 283 height 22
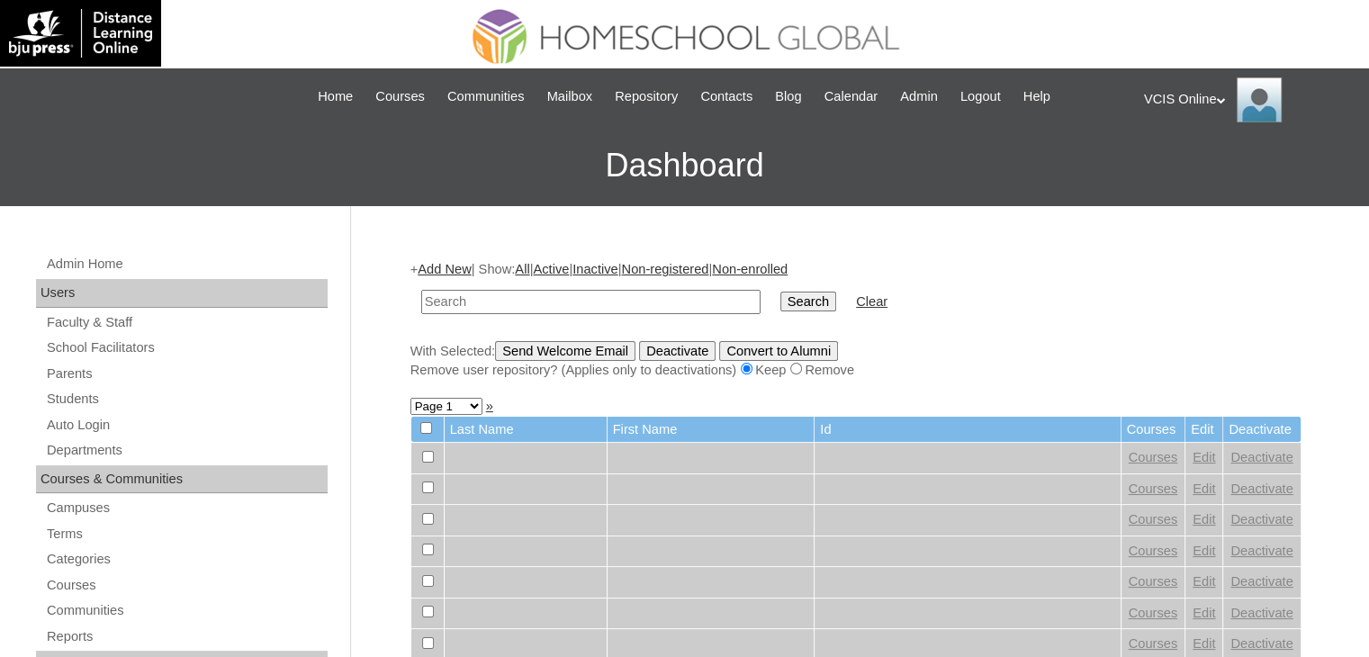
click at [463, 299] on input "text" at bounding box center [590, 302] width 339 height 24
type input "VCIS013-7A-SA2025"
click at [780, 292] on input "Search" at bounding box center [808, 302] width 56 height 20
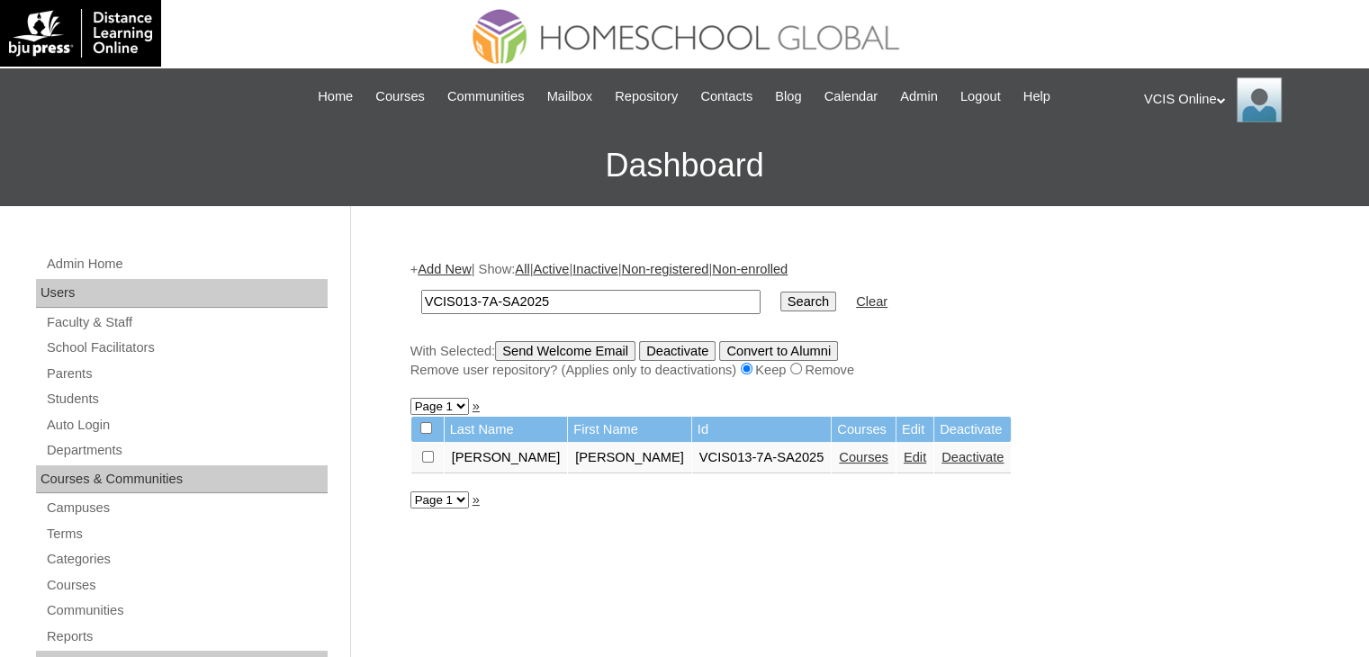
click at [903, 451] on link "Edit" at bounding box center [914, 457] width 22 height 14
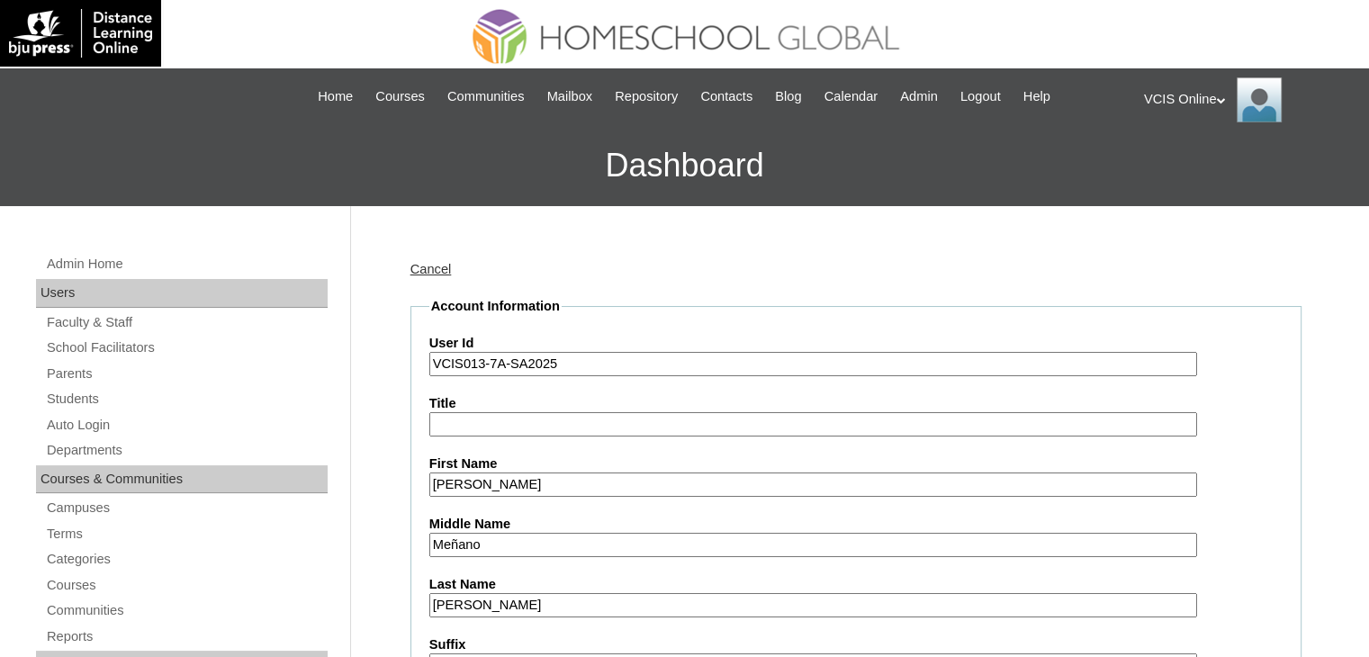
scroll to position [90, 0]
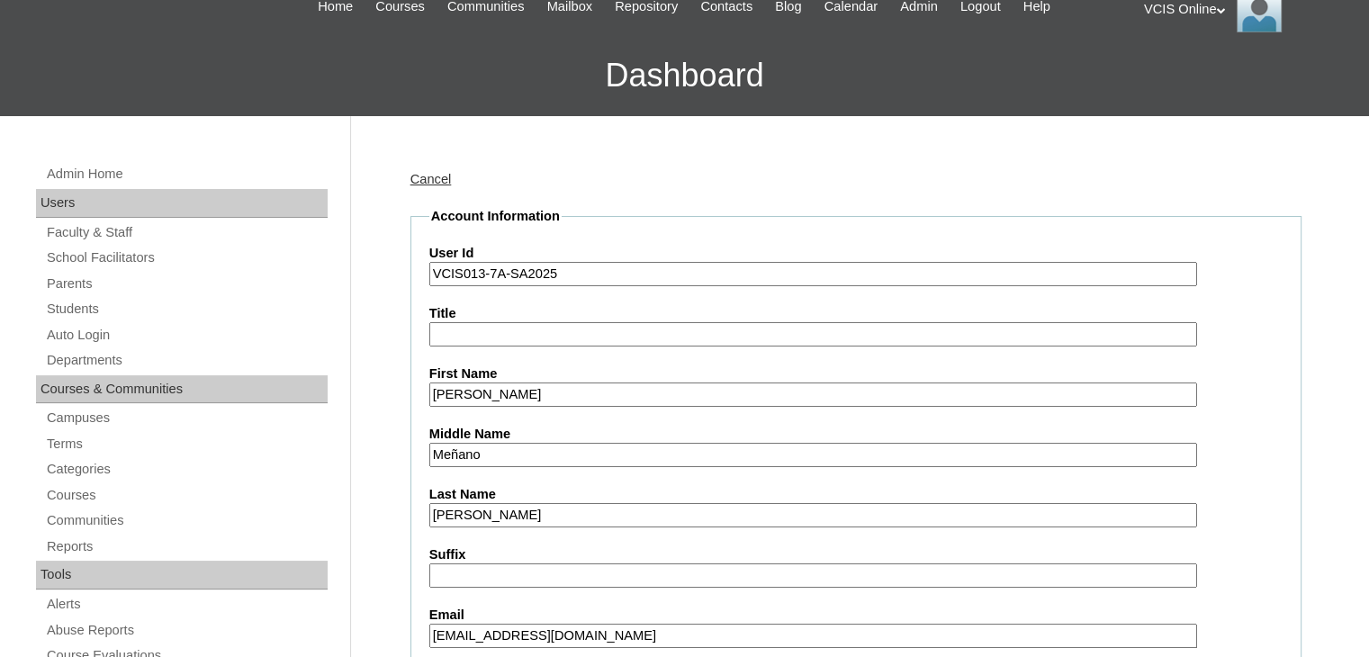
click at [540, 506] on input "Froio" at bounding box center [813, 515] width 768 height 24
type input "Froio 2025"
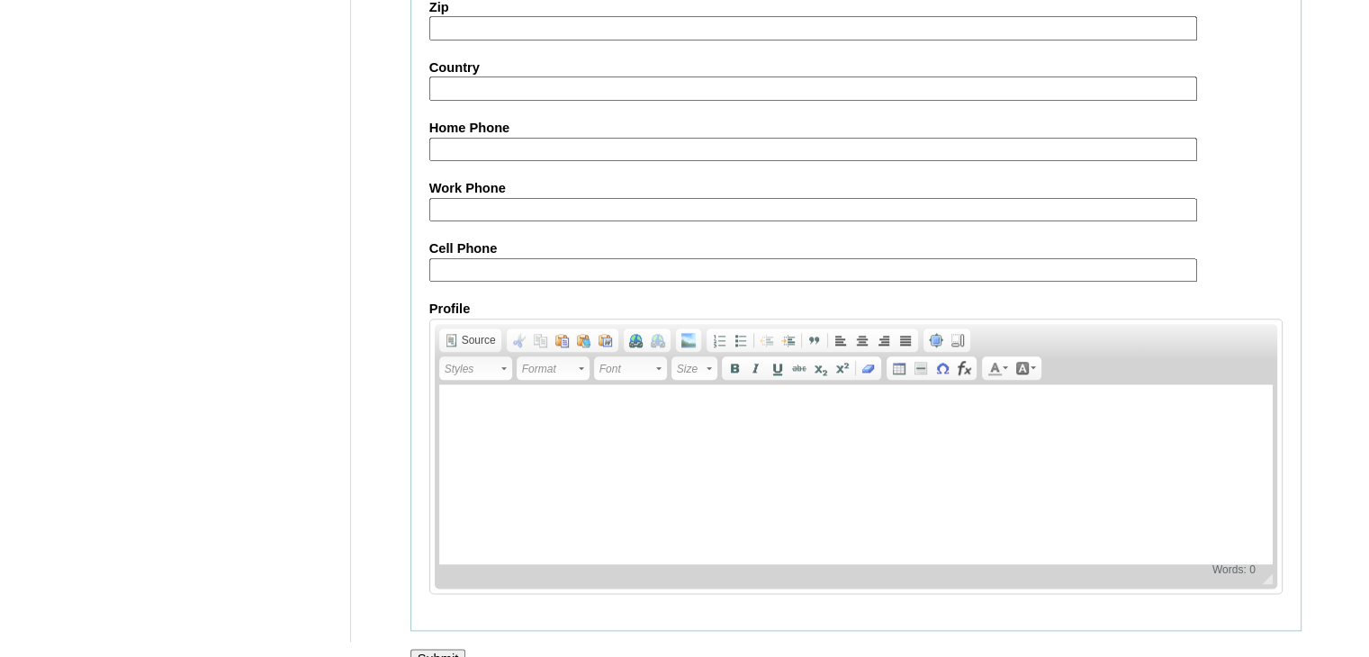
scroll to position [2082, 0]
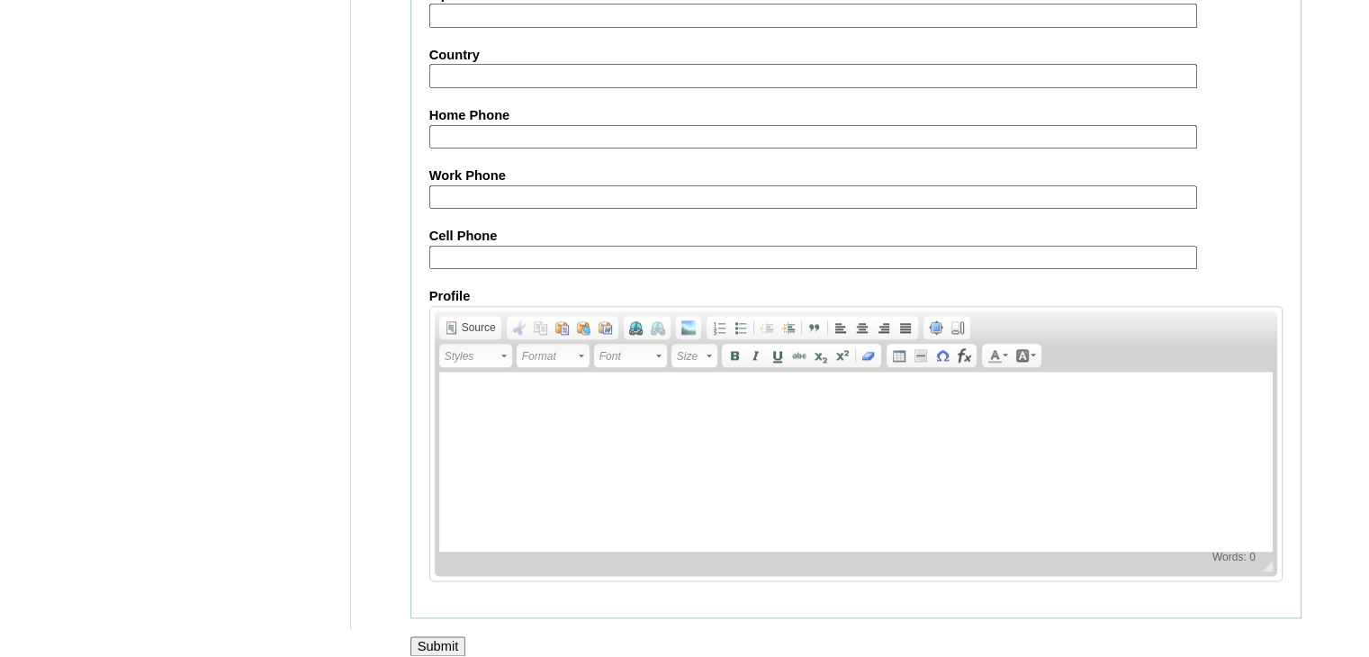
click at [446, 636] on input "Submit" at bounding box center [438, 646] width 56 height 20
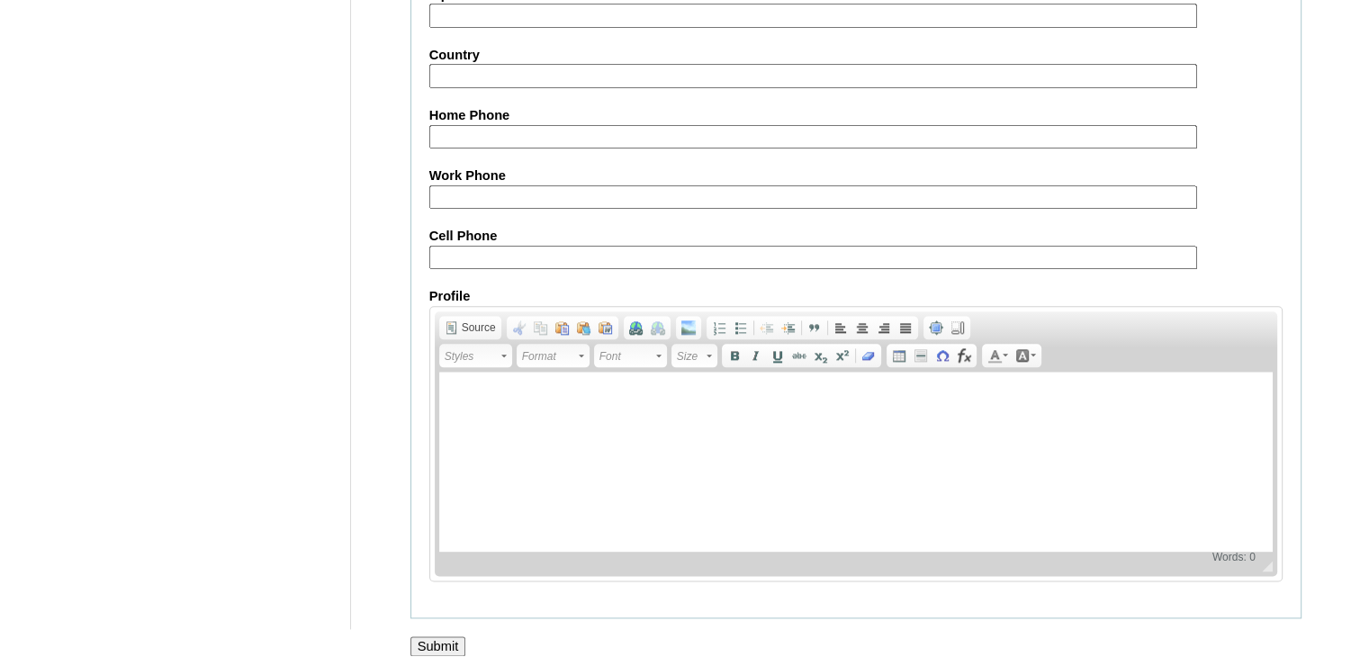
click at [446, 636] on input "Submit" at bounding box center [438, 646] width 56 height 20
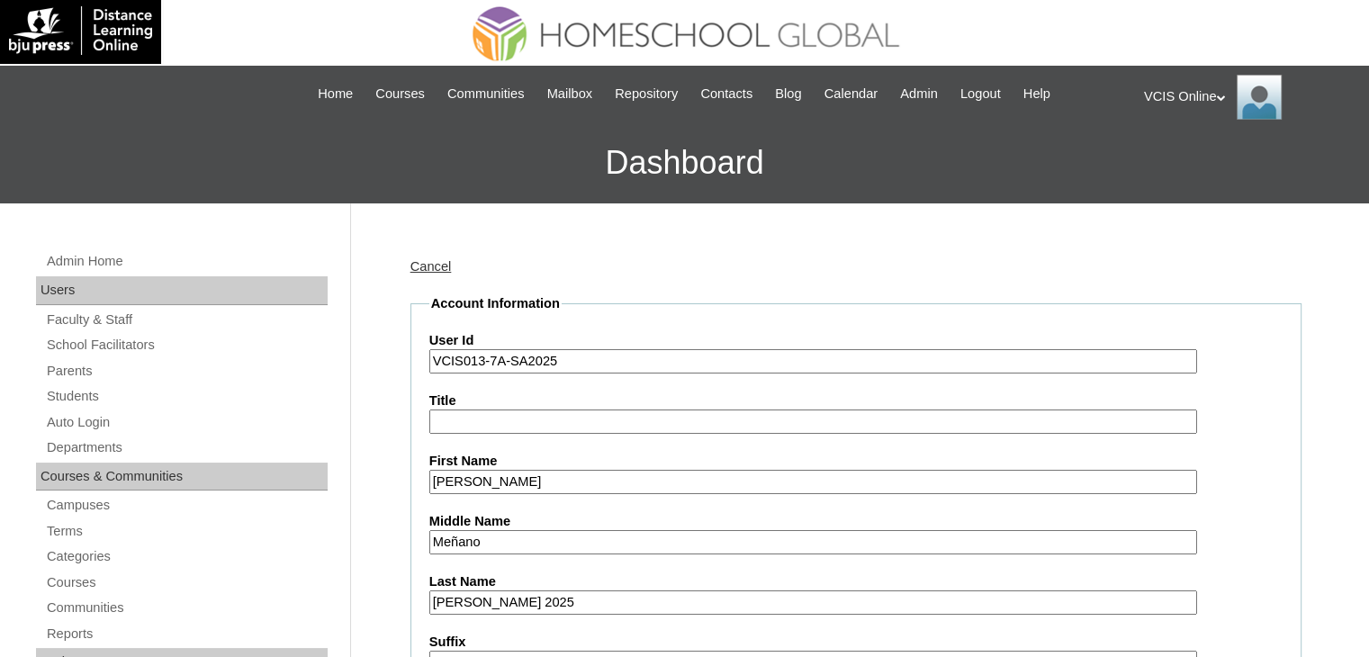
scroll to position [0, 0]
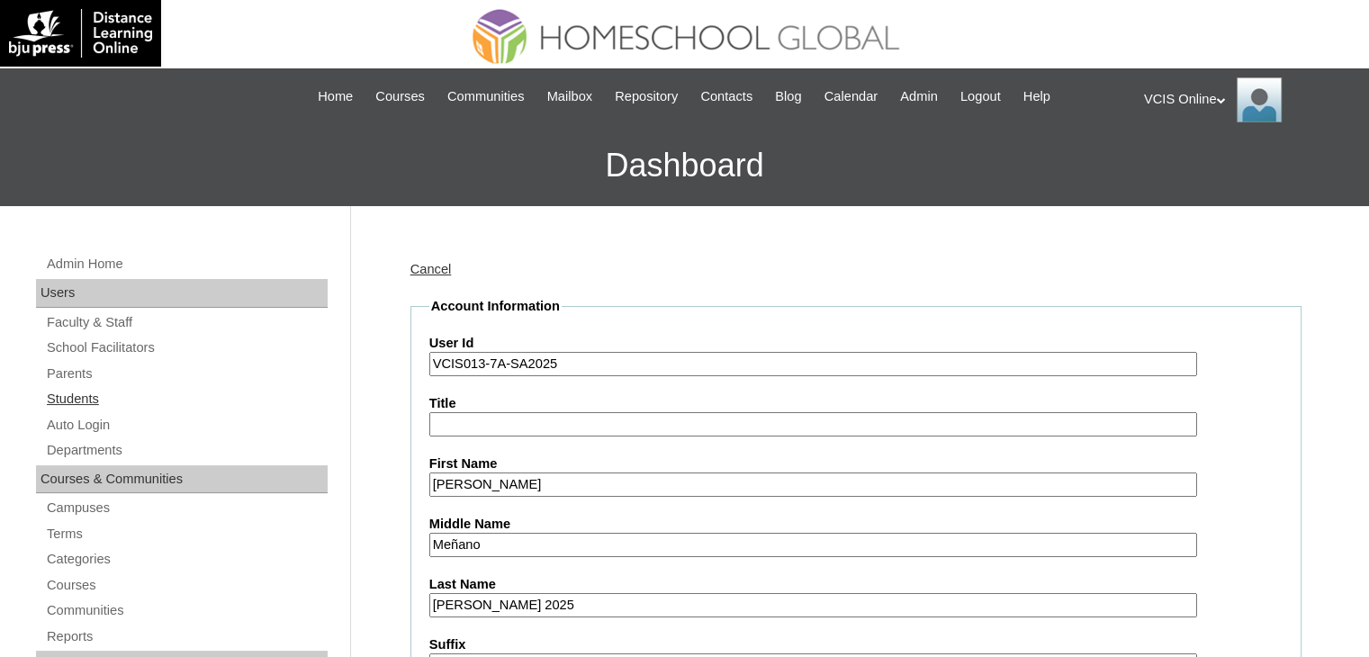
click at [93, 400] on link "Students" at bounding box center [186, 399] width 283 height 22
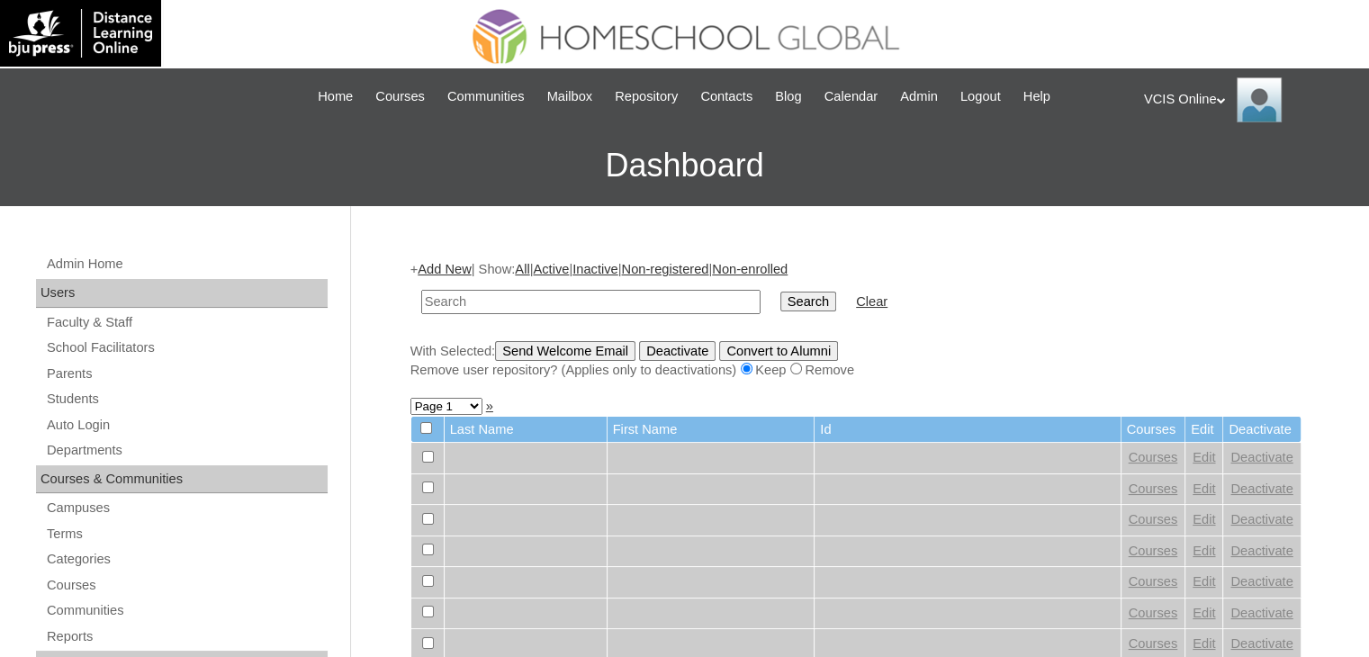
click at [551, 290] on input "text" at bounding box center [590, 302] width 339 height 24
paste input "VCIS013-7A-SA2025"
type input "VCIS013-7A-SA2025"
click at [780, 292] on input "Search" at bounding box center [808, 302] width 56 height 20
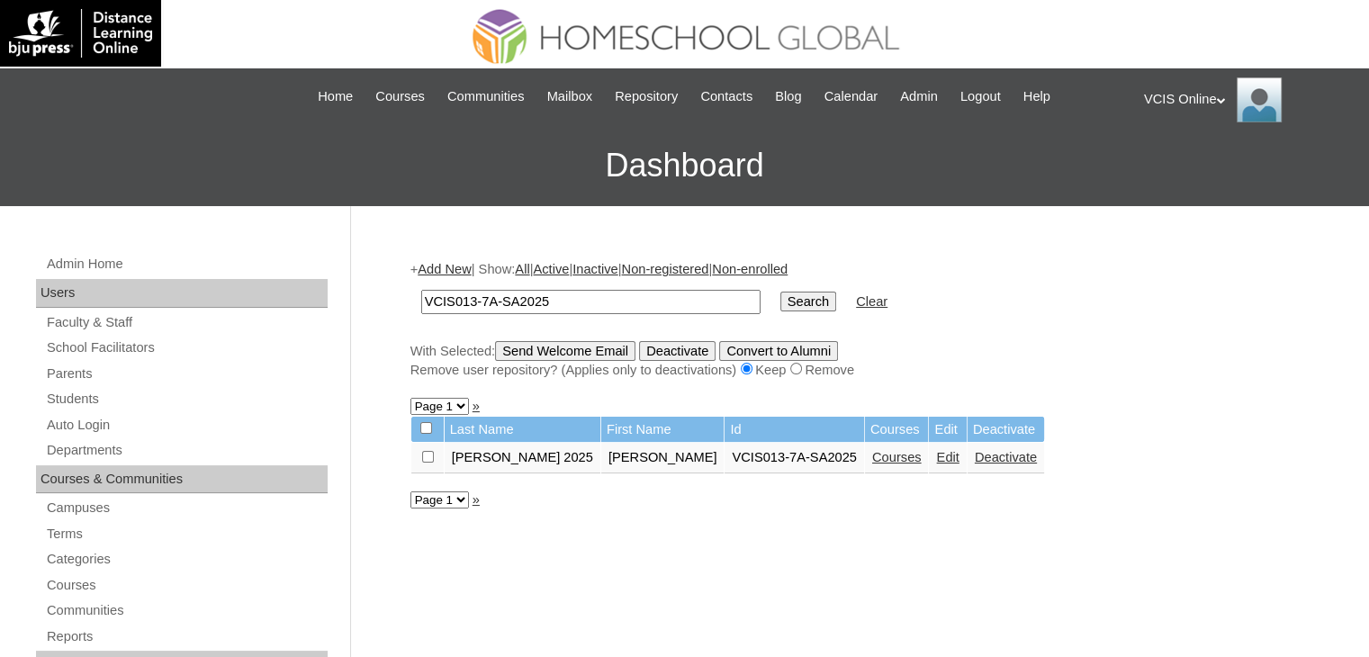
click at [505, 291] on input "VCIS013-7A-SA2025" at bounding box center [590, 302] width 339 height 24
click at [74, 382] on link "Parents" at bounding box center [186, 374] width 283 height 22
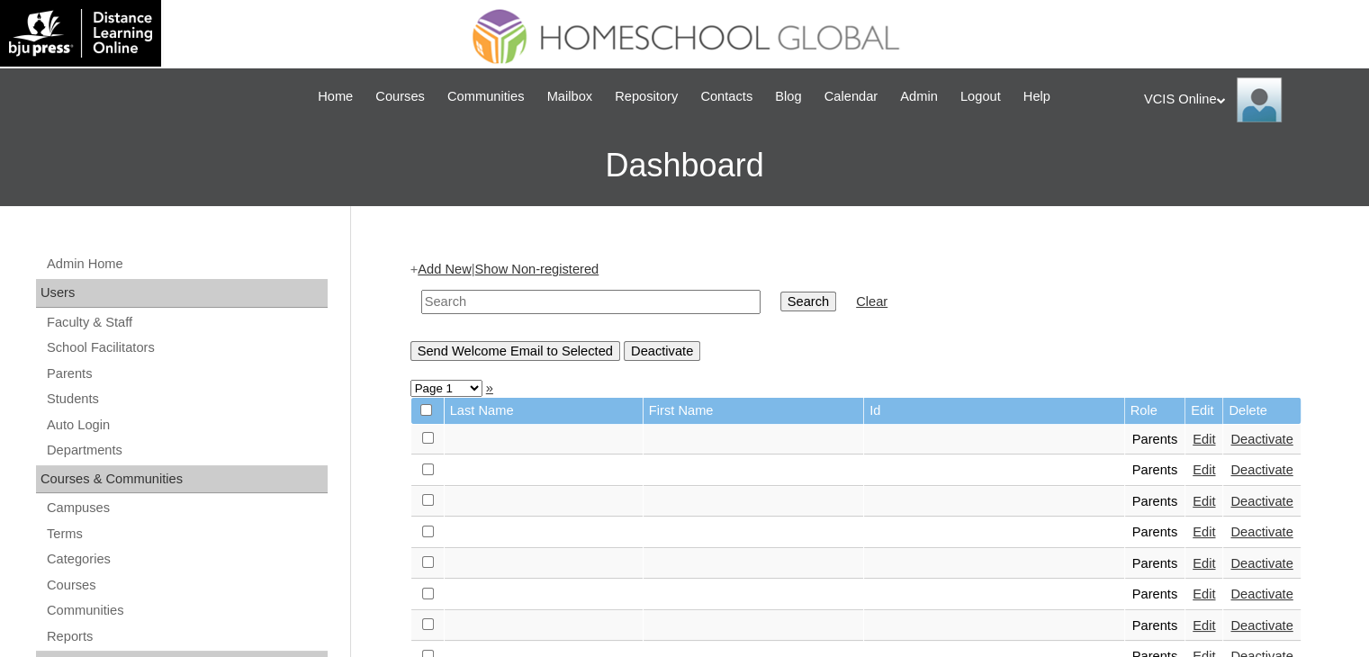
drag, startPoint x: 0, startPoint y: 0, endPoint x: 602, endPoint y: 302, distance: 673.7
click at [602, 302] on input "text" at bounding box center [590, 302] width 339 height 24
paste input "VCIS013-7A-PA2025"
type input "VCIS013-7A-PA2025"
click at [780, 292] on input "Search" at bounding box center [808, 302] width 56 height 20
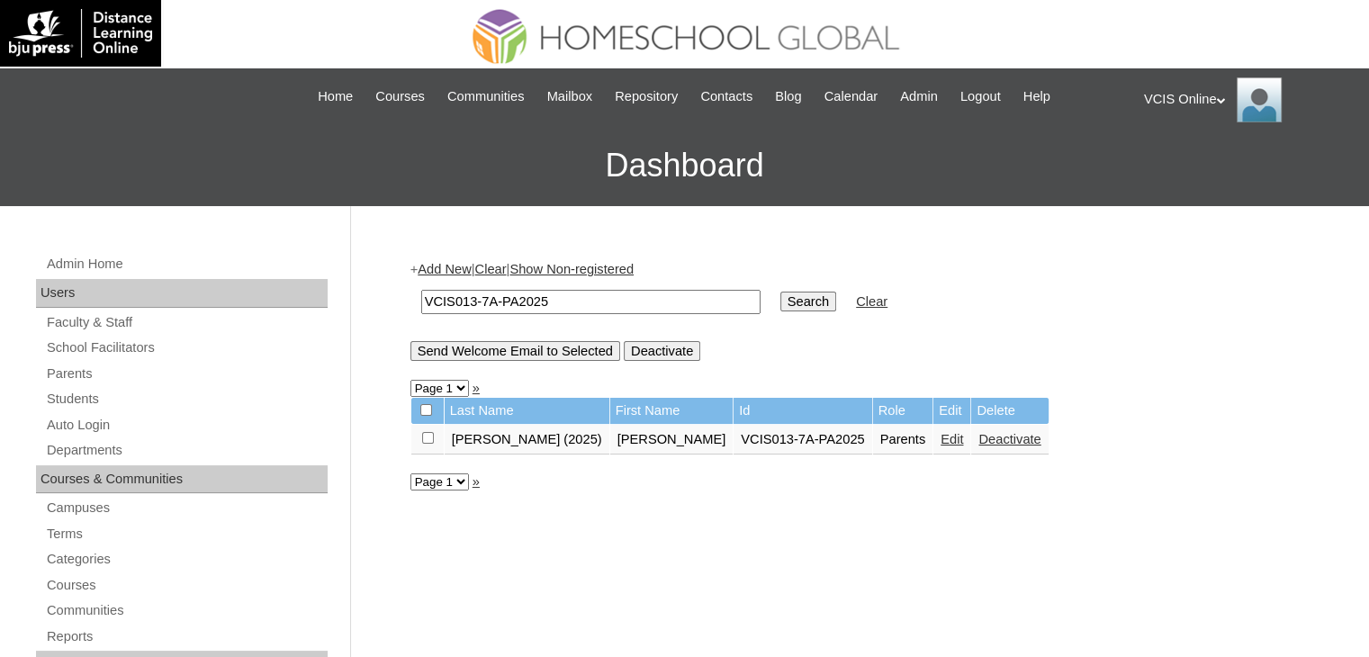
click at [933, 439] on td "Edit" at bounding box center [951, 440] width 37 height 31
click at [940, 439] on link "Edit" at bounding box center [951, 439] width 22 height 14
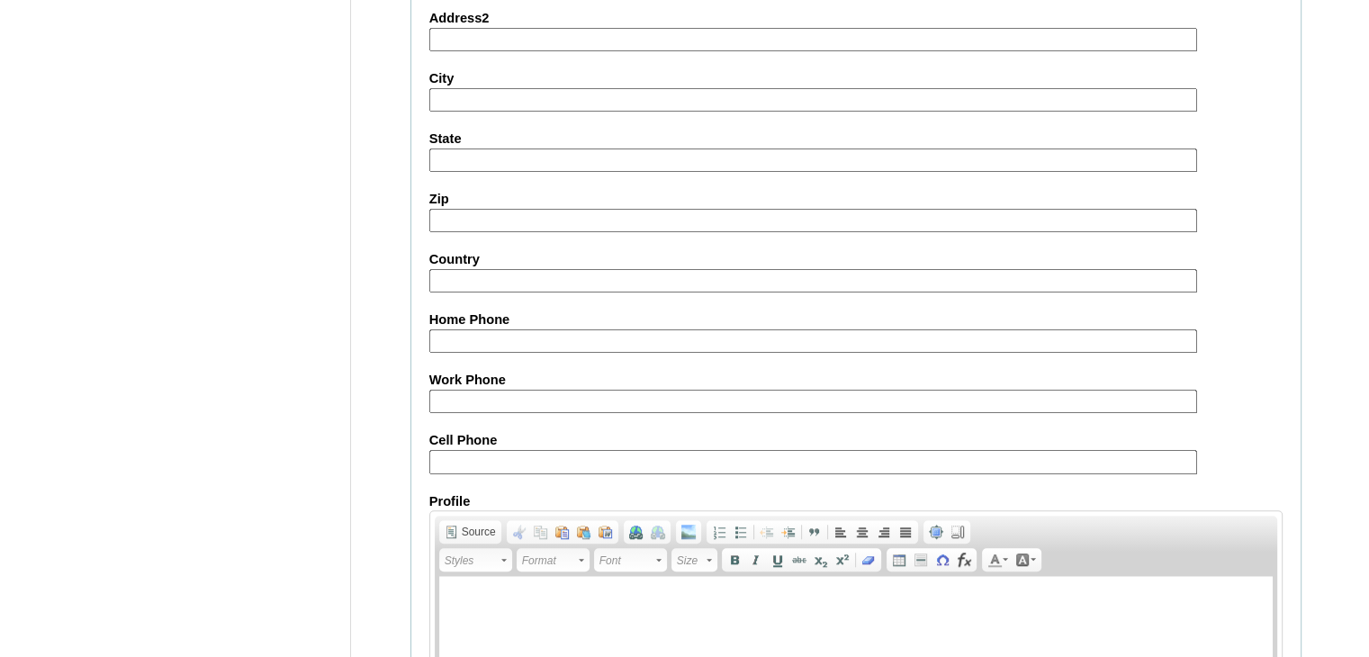
scroll to position [1691, 0]
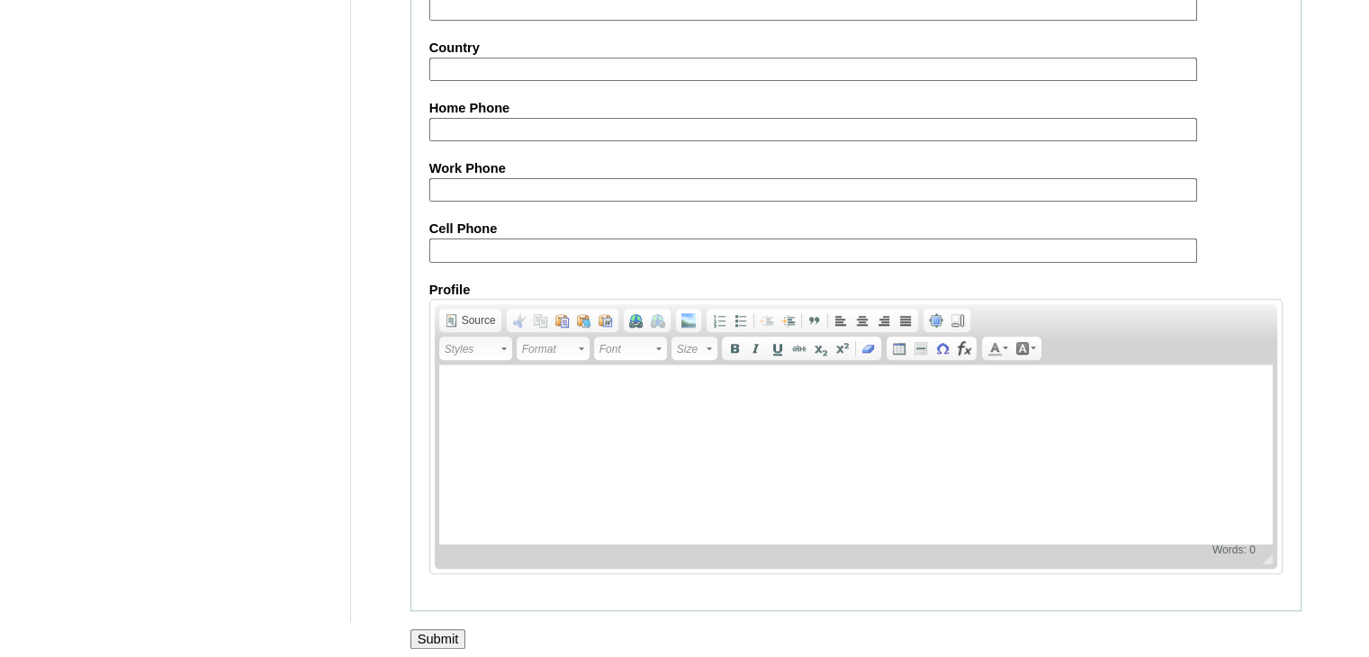
click at [453, 629] on input "Submit" at bounding box center [438, 639] width 56 height 20
